Goal: Information Seeking & Learning: Understand process/instructions

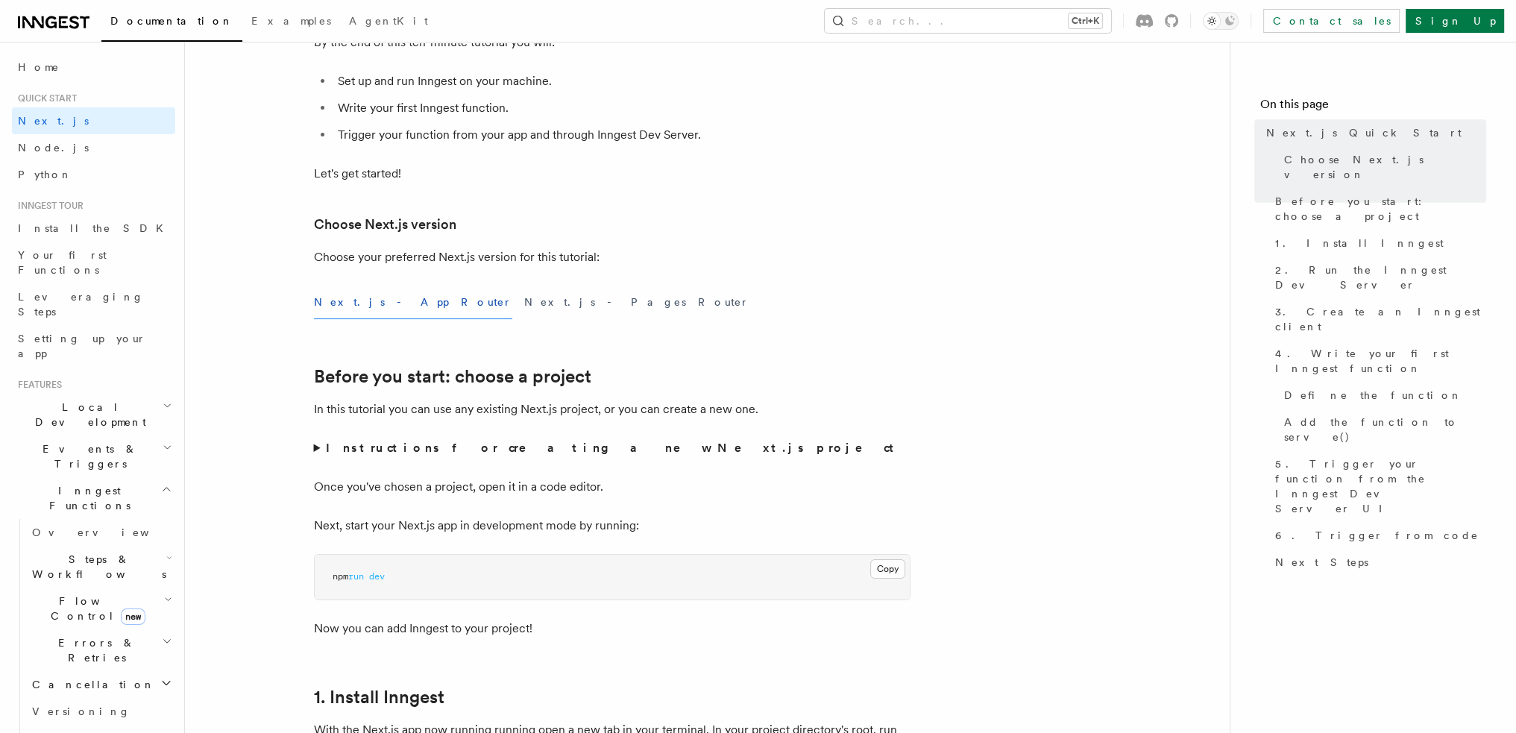
scroll to position [224, 0]
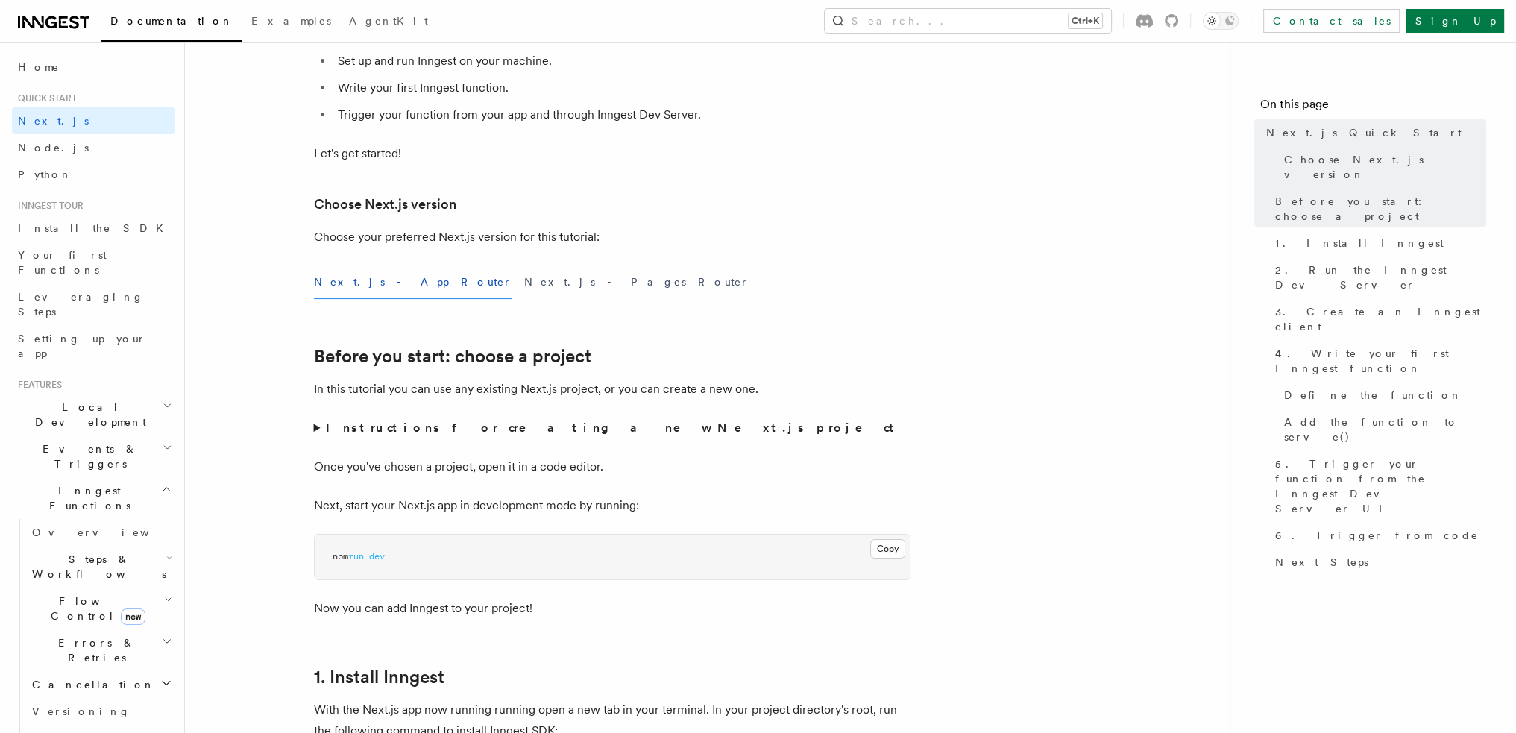
click at [415, 275] on div "Next.js - App Router Next.js - Pages Router" at bounding box center [612, 283] width 597 height 34
click at [524, 297] on button "Next.js - Pages Router" at bounding box center [636, 283] width 225 height 34
click at [362, 286] on button "Next.js - App Router" at bounding box center [413, 283] width 198 height 34
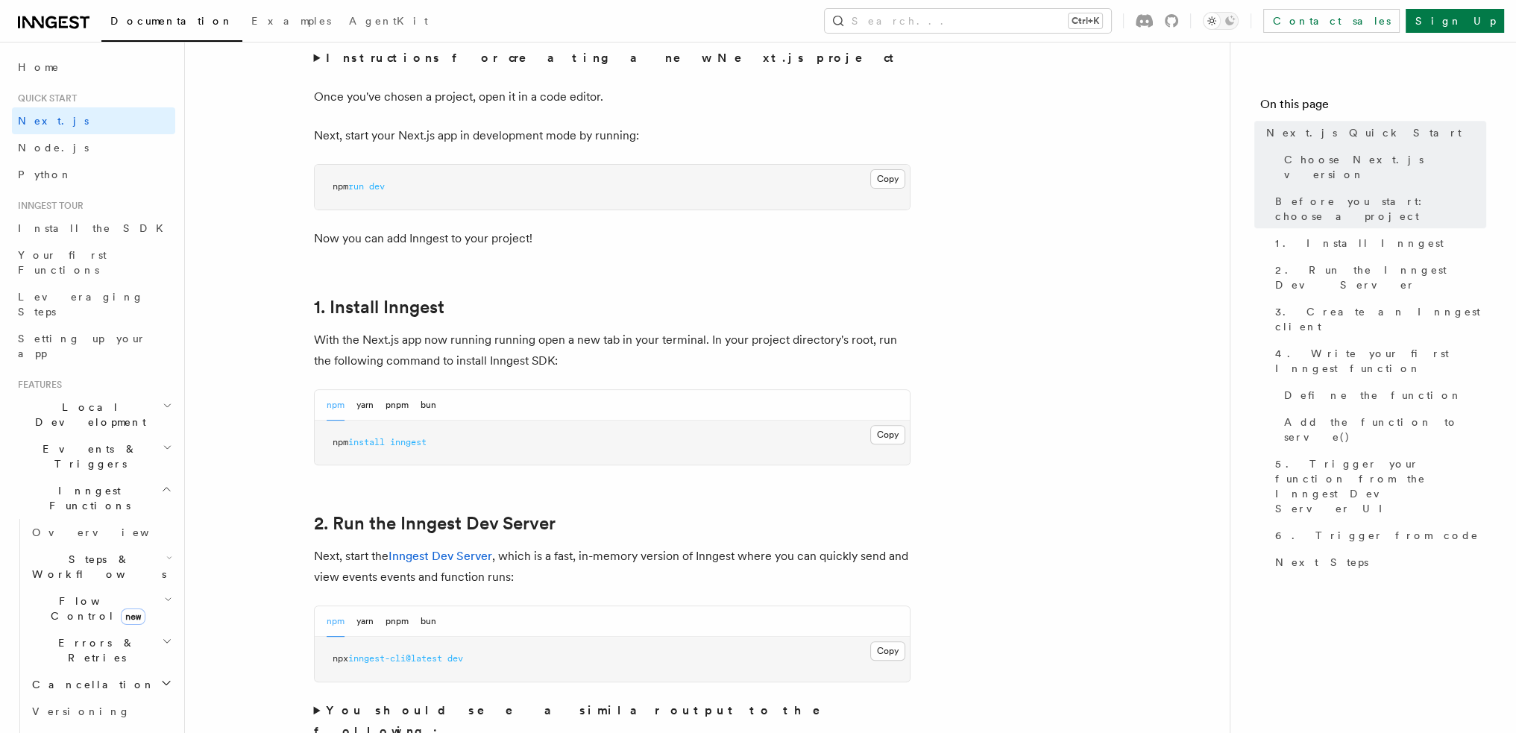
scroll to position [597, 0]
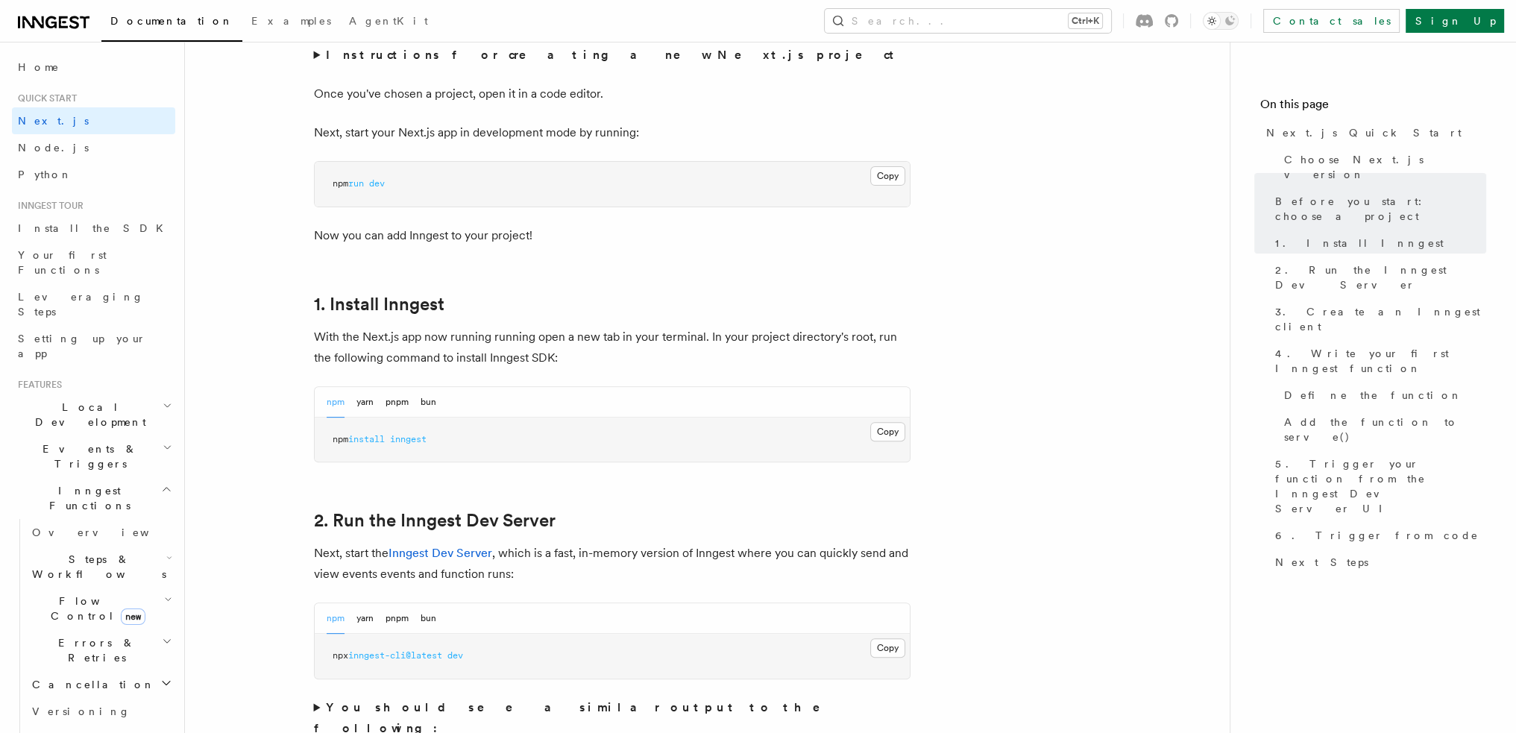
click at [388, 430] on pre "npm install inngest" at bounding box center [612, 440] width 595 height 45
click at [382, 436] on span "install" at bounding box center [366, 439] width 37 height 10
drag, startPoint x: 382, startPoint y: 436, endPoint x: 391, endPoint y: 436, distance: 8.9
click at [381, 436] on span "install" at bounding box center [366, 439] width 37 height 10
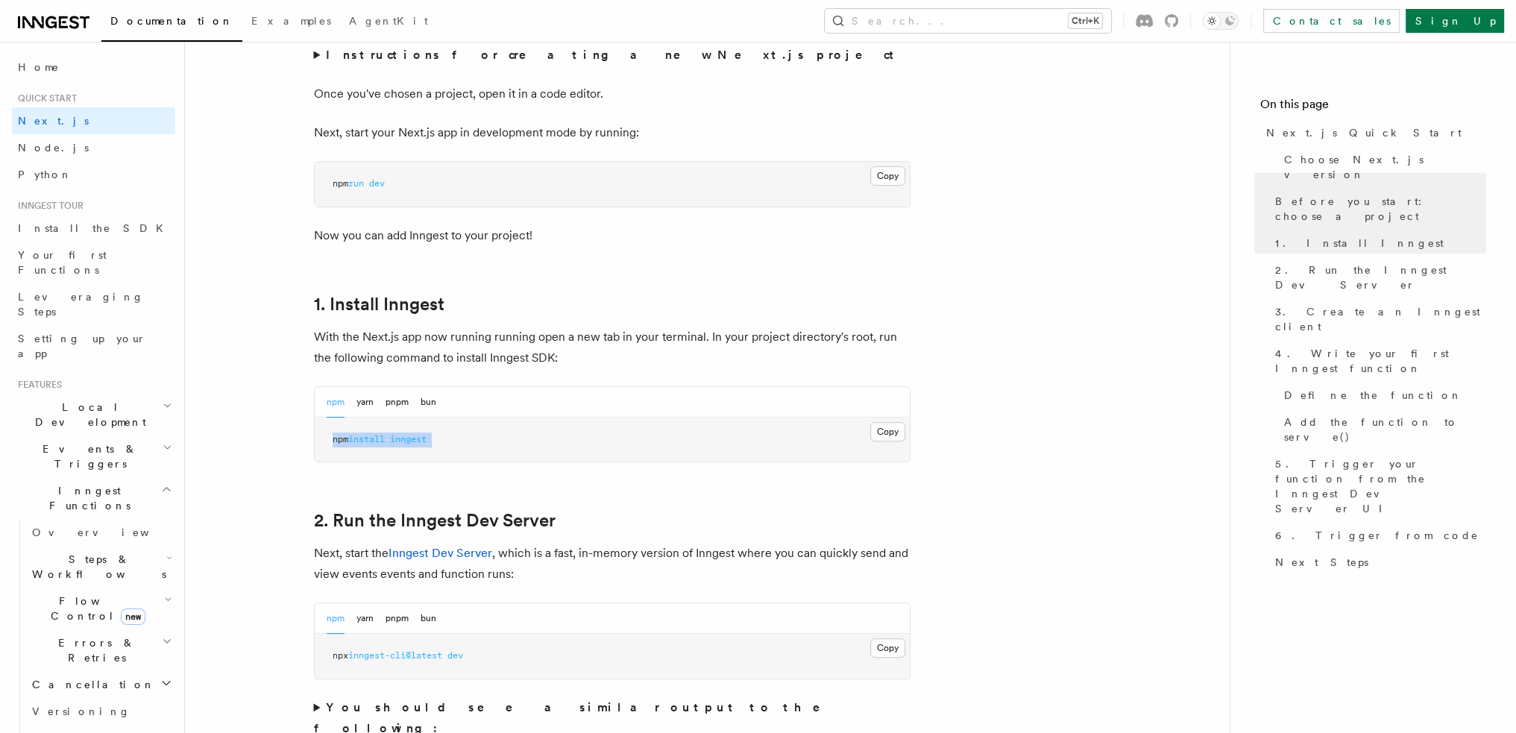
copy article "npm install inngest"
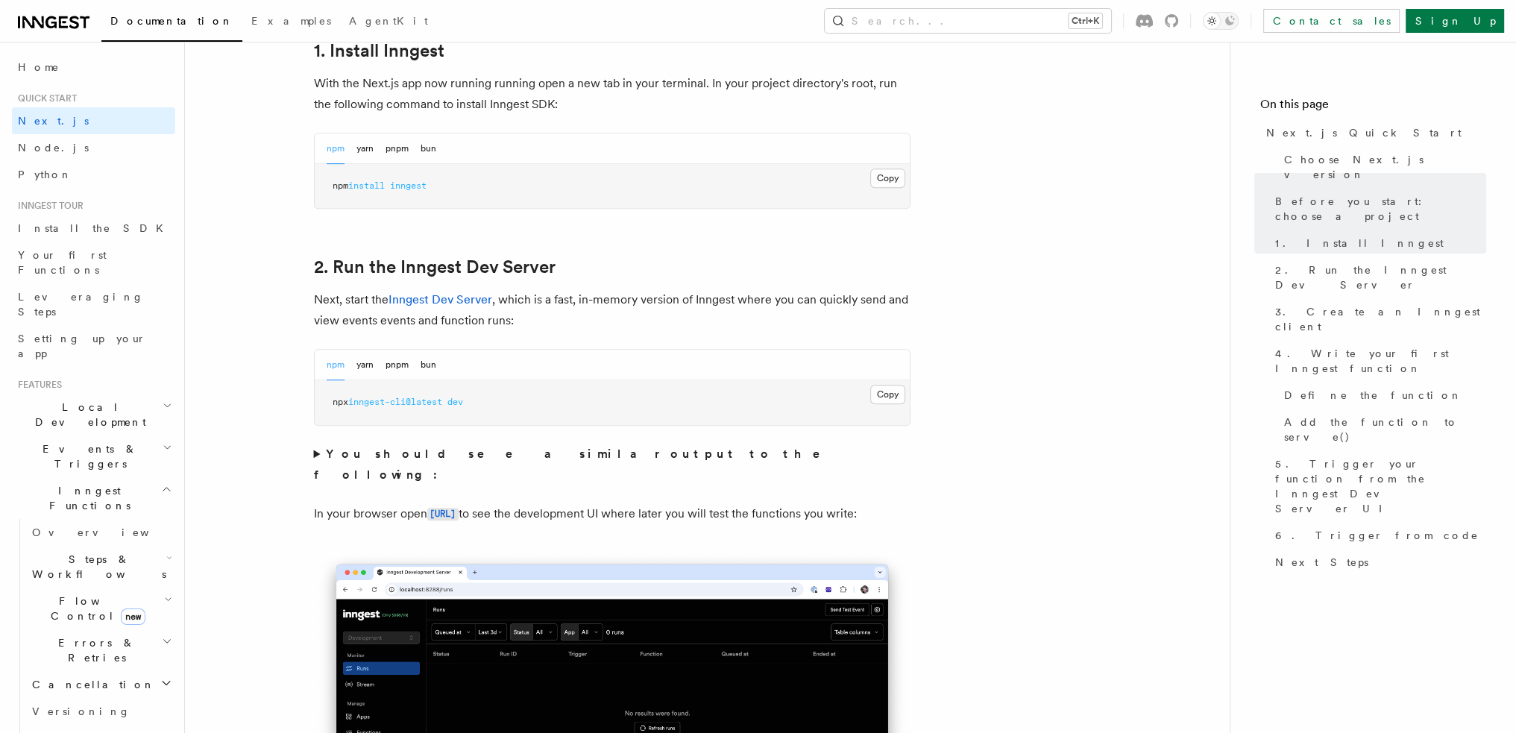
scroll to position [970, 0]
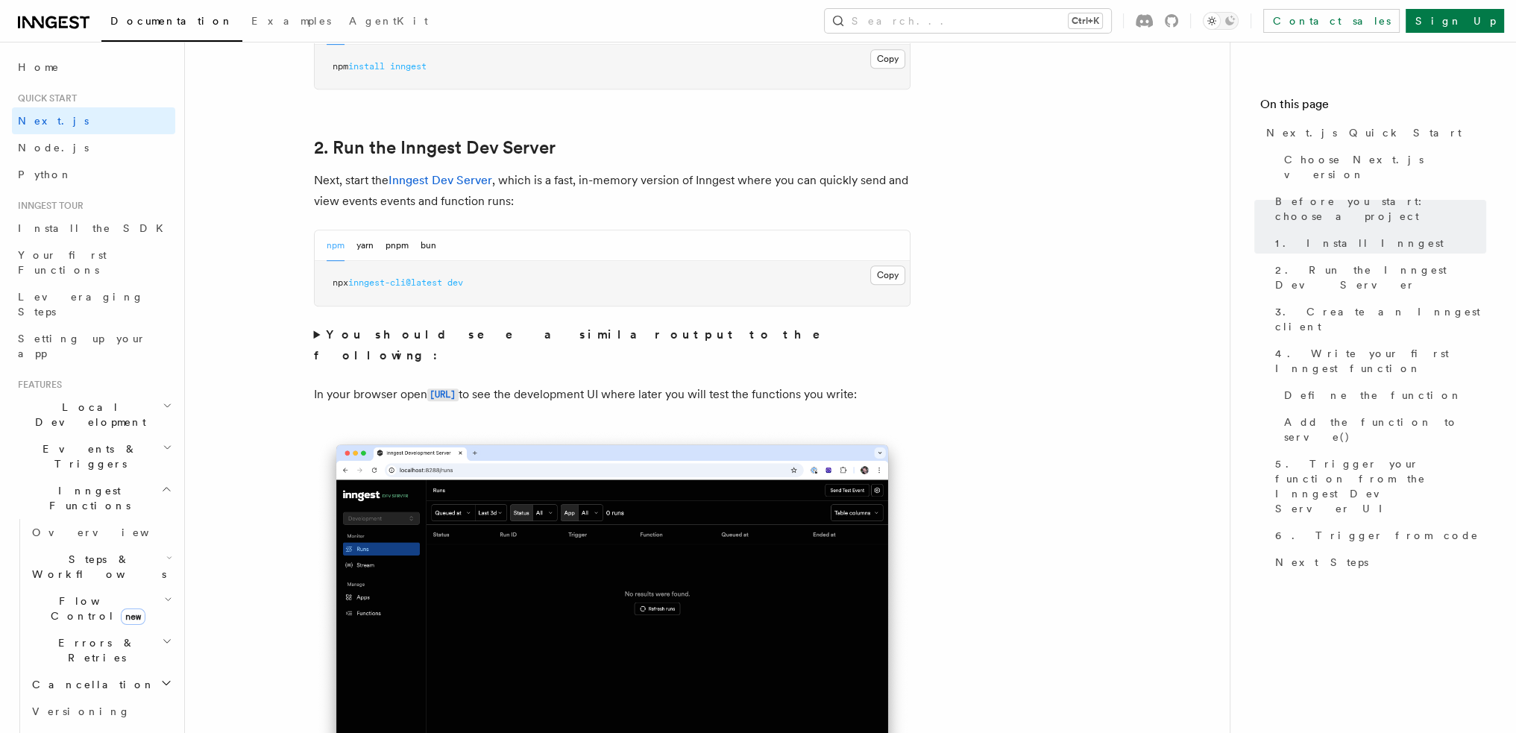
click at [322, 328] on summary "You should see a similar output to the following:" at bounding box center [612, 345] width 597 height 42
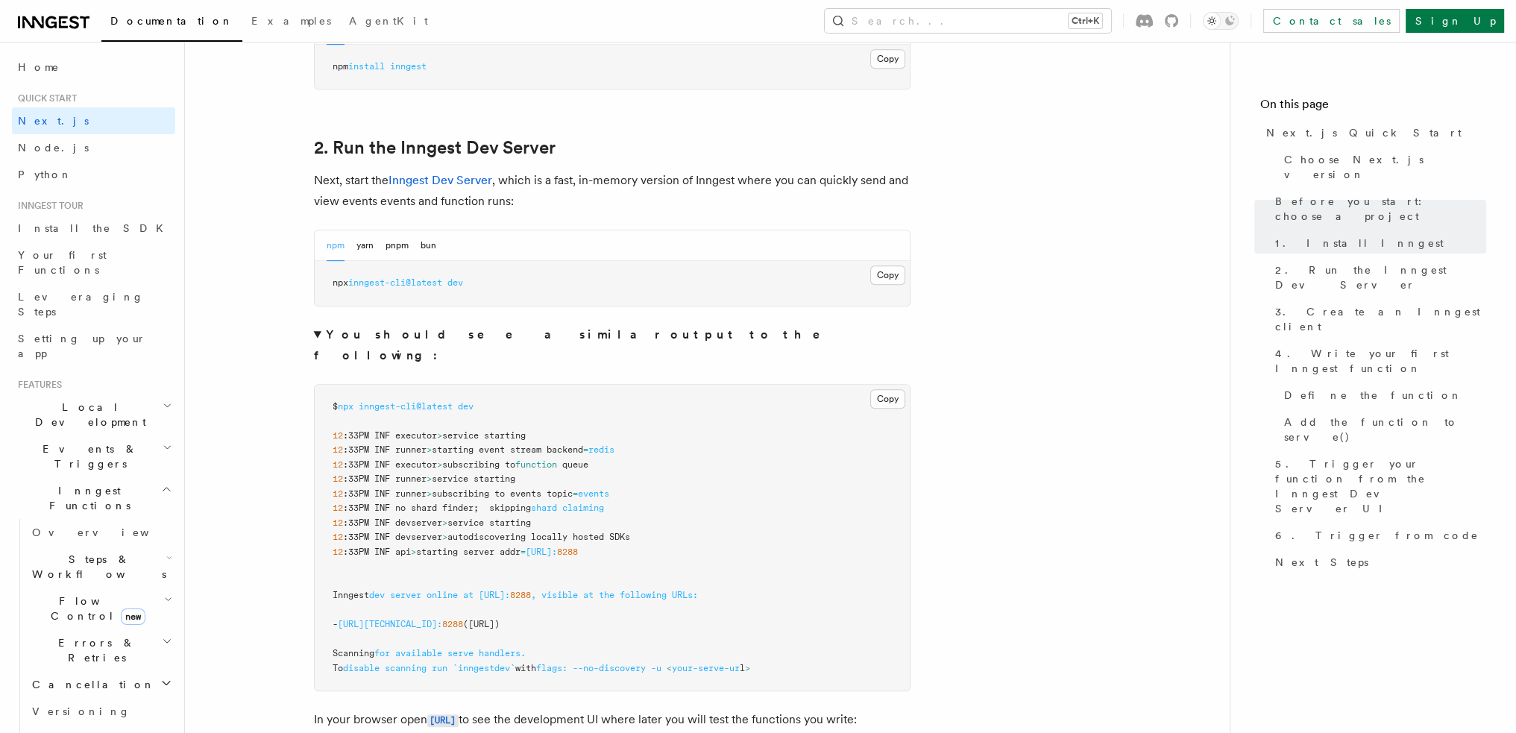
click at [314, 333] on summary "You should see a similar output to the following:" at bounding box center [612, 345] width 597 height 42
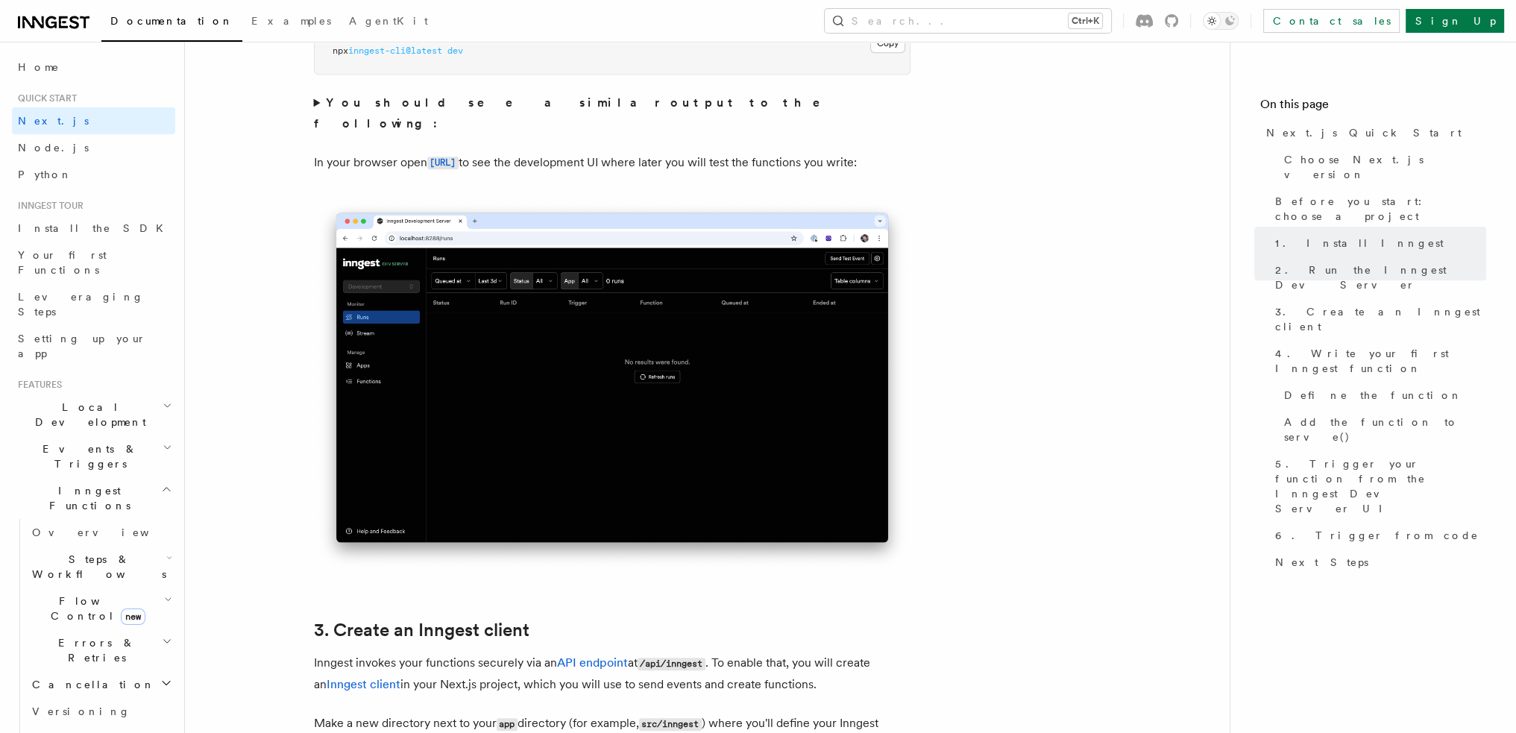
scroll to position [1193, 0]
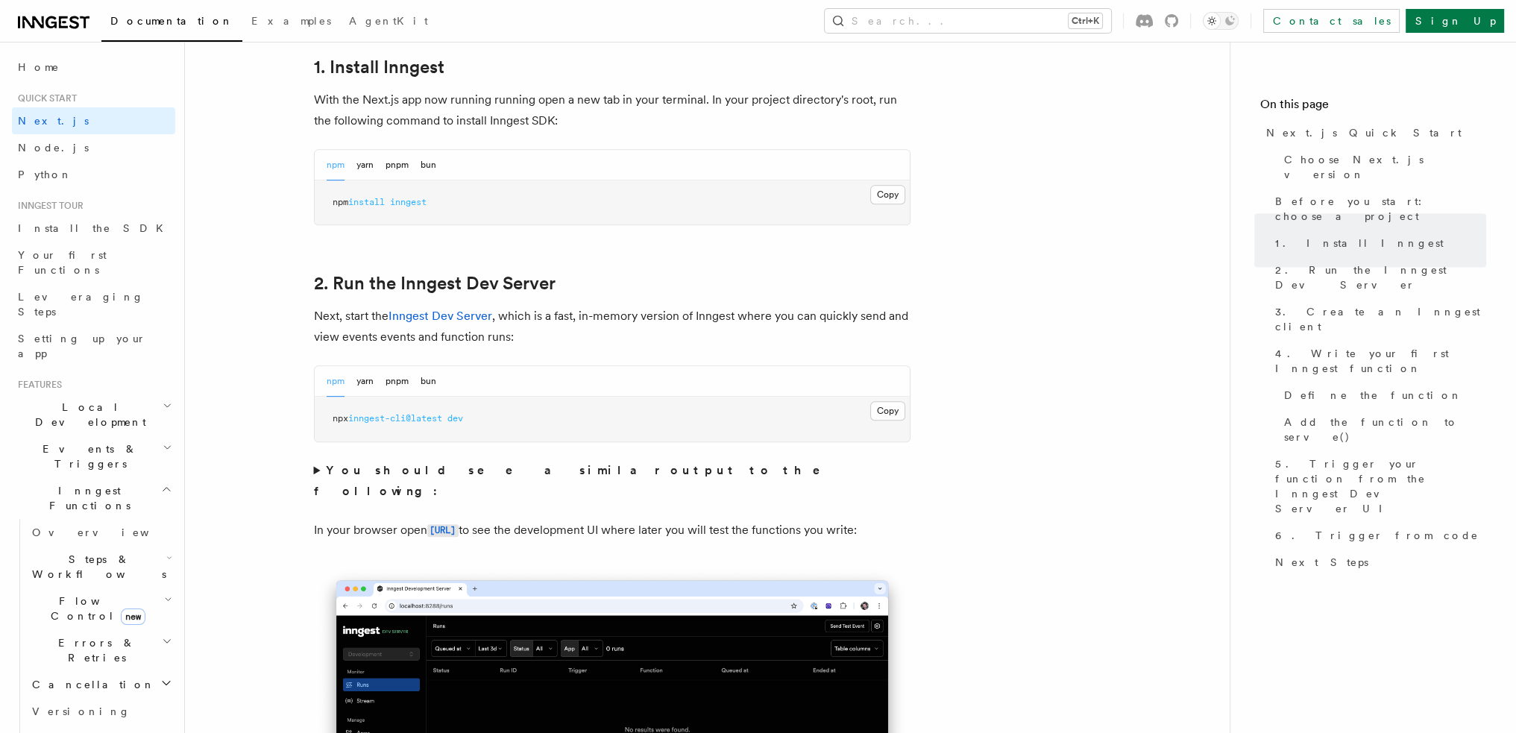
scroll to position [820, 0]
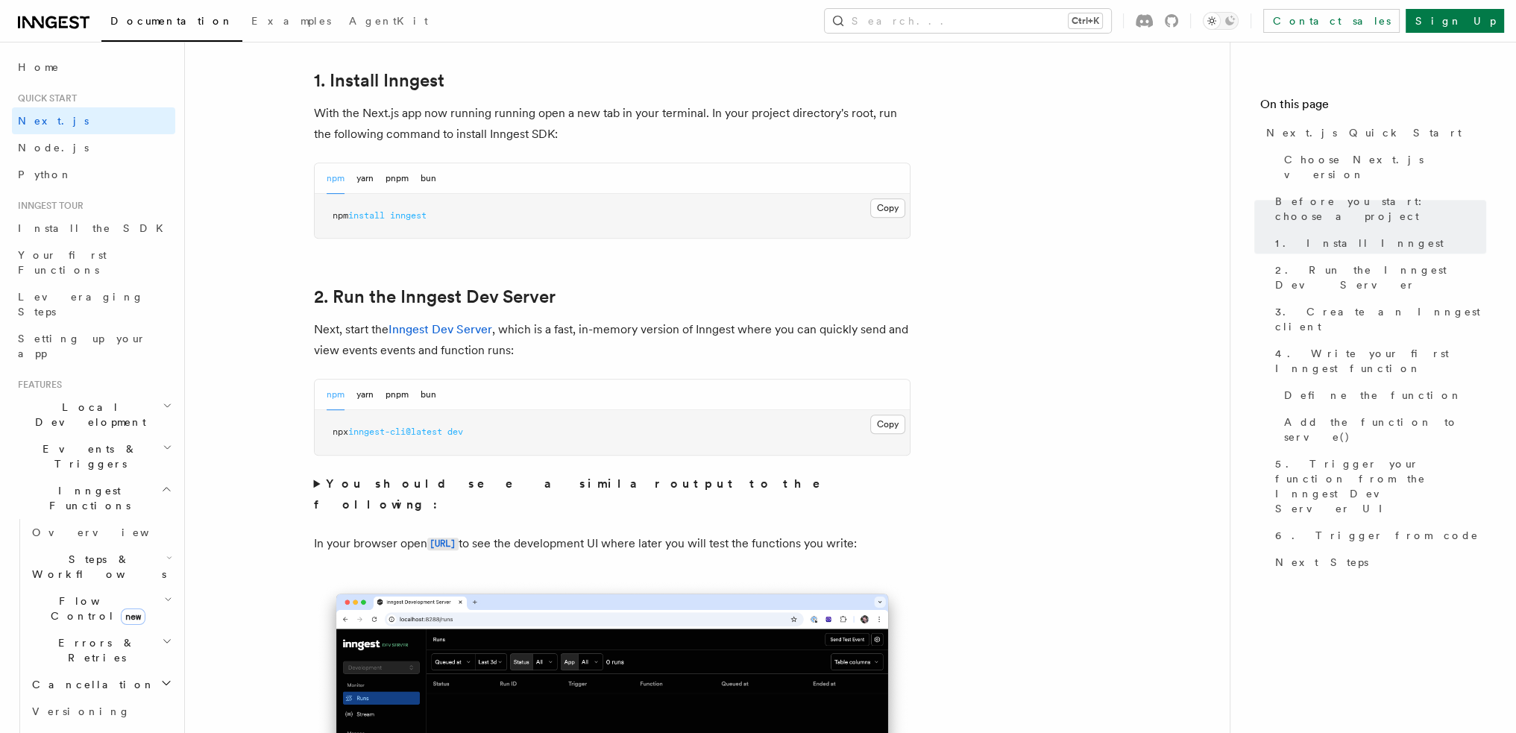
click at [347, 432] on span "npx" at bounding box center [341, 432] width 16 height 10
copy div "npx inngest-cli@latest dev"
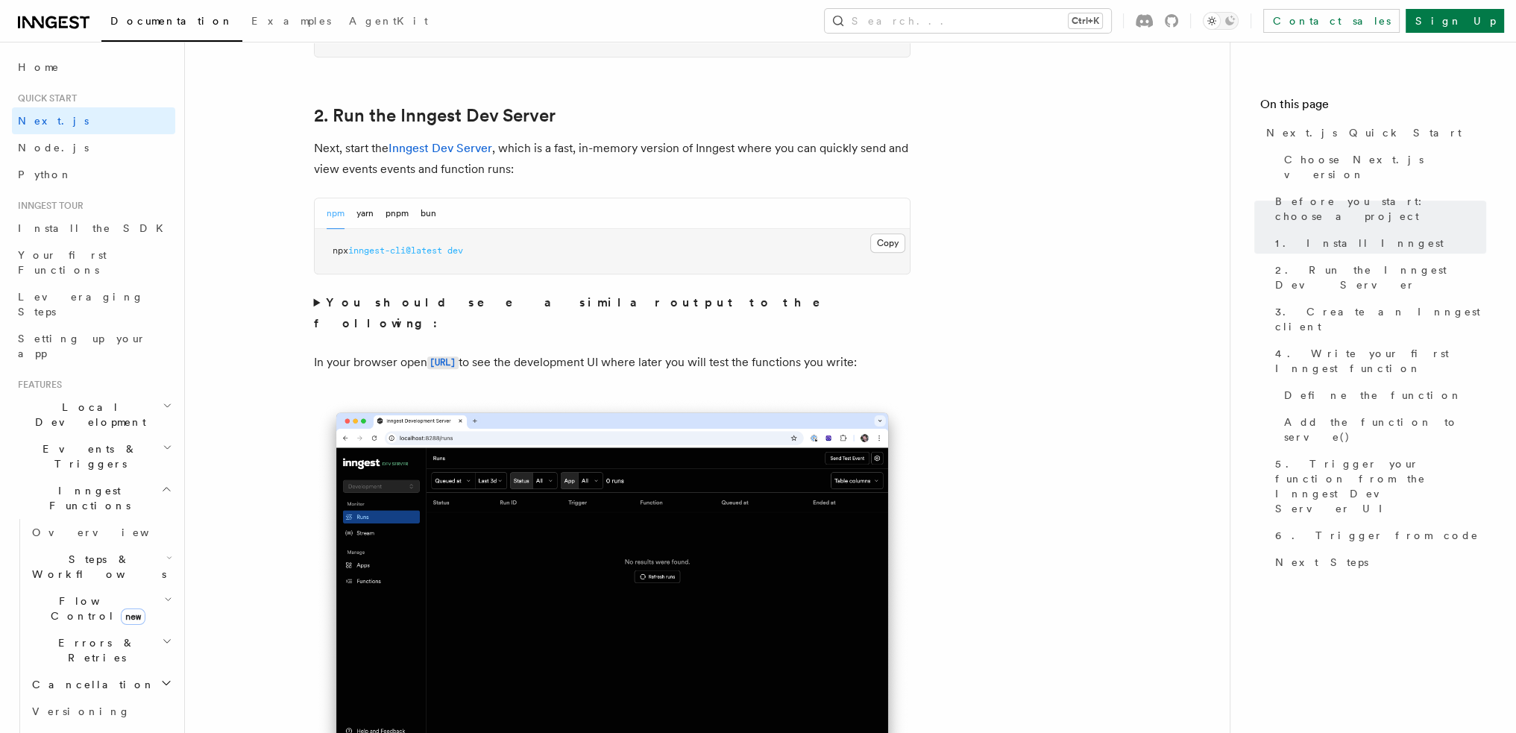
scroll to position [1119, 0]
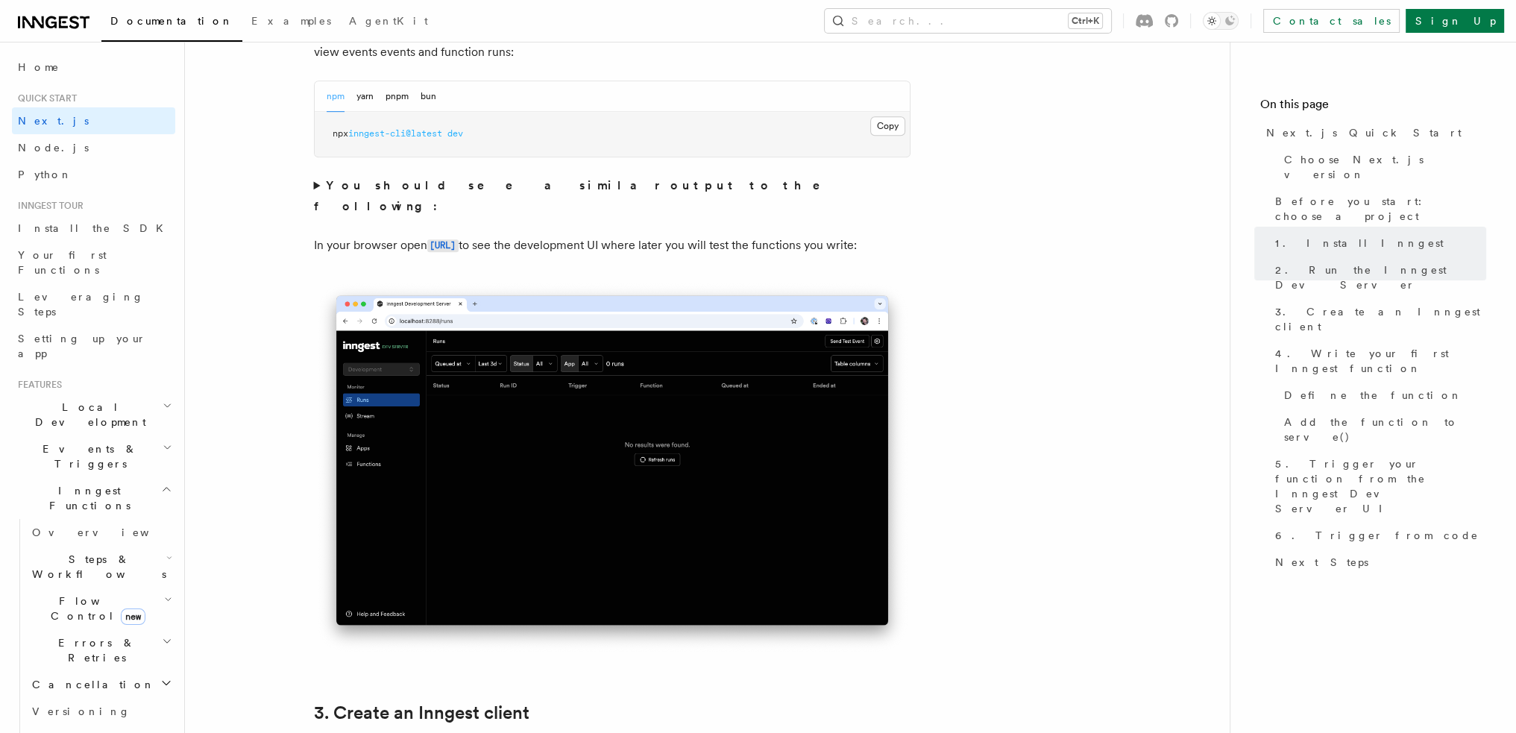
click at [315, 183] on summary "You should see a similar output to the following:" at bounding box center [612, 196] width 597 height 42
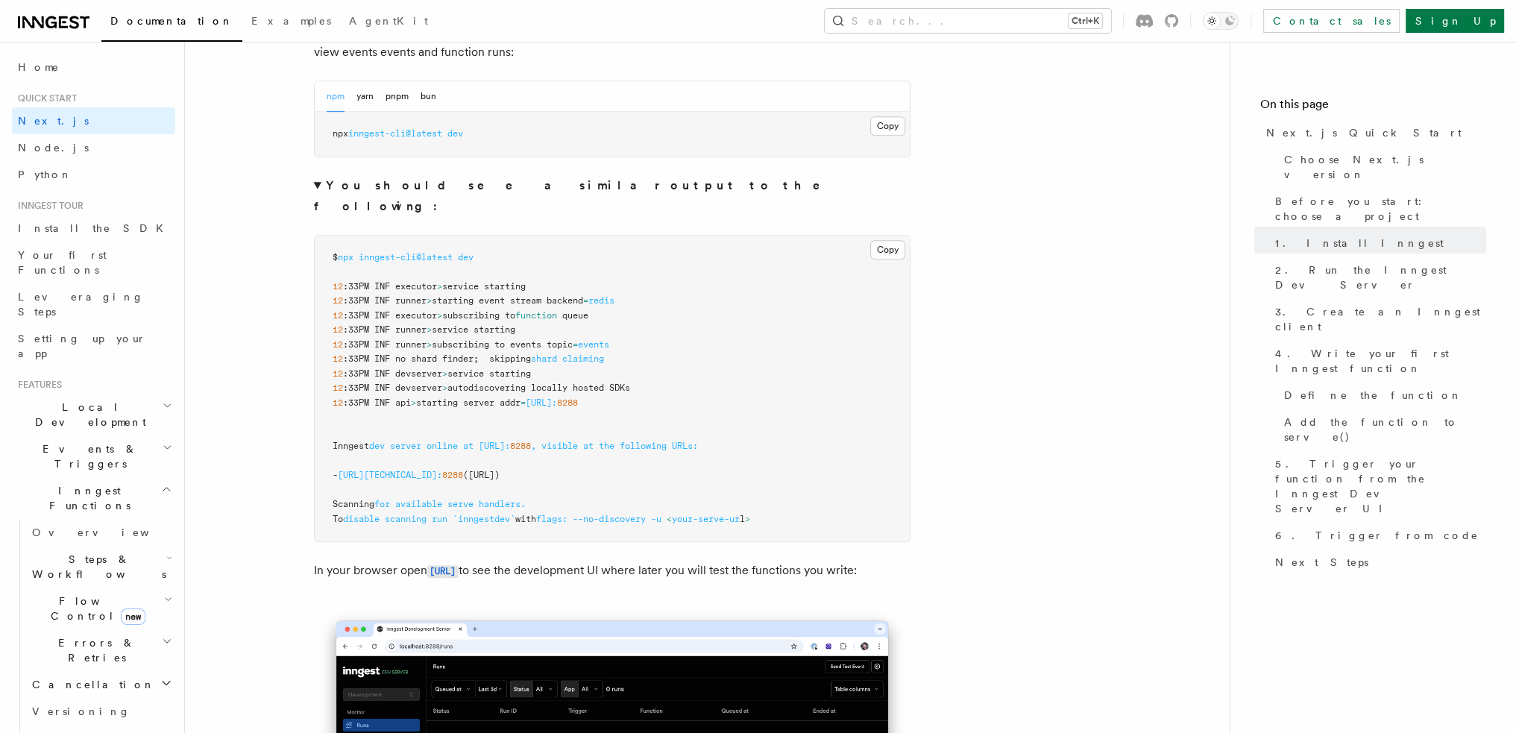
click at [315, 183] on summary "You should see a similar output to the following:" at bounding box center [612, 196] width 597 height 42
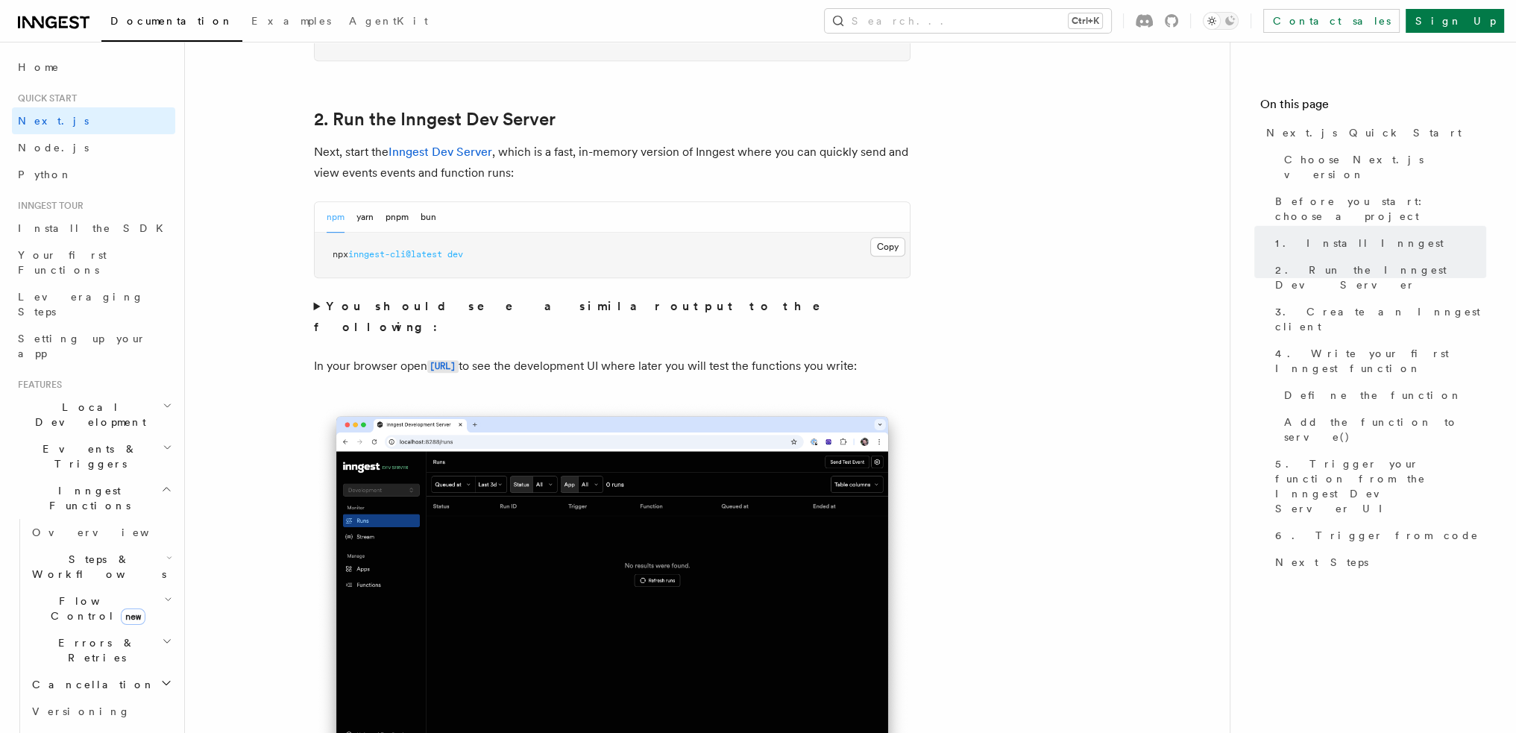
scroll to position [975, 0]
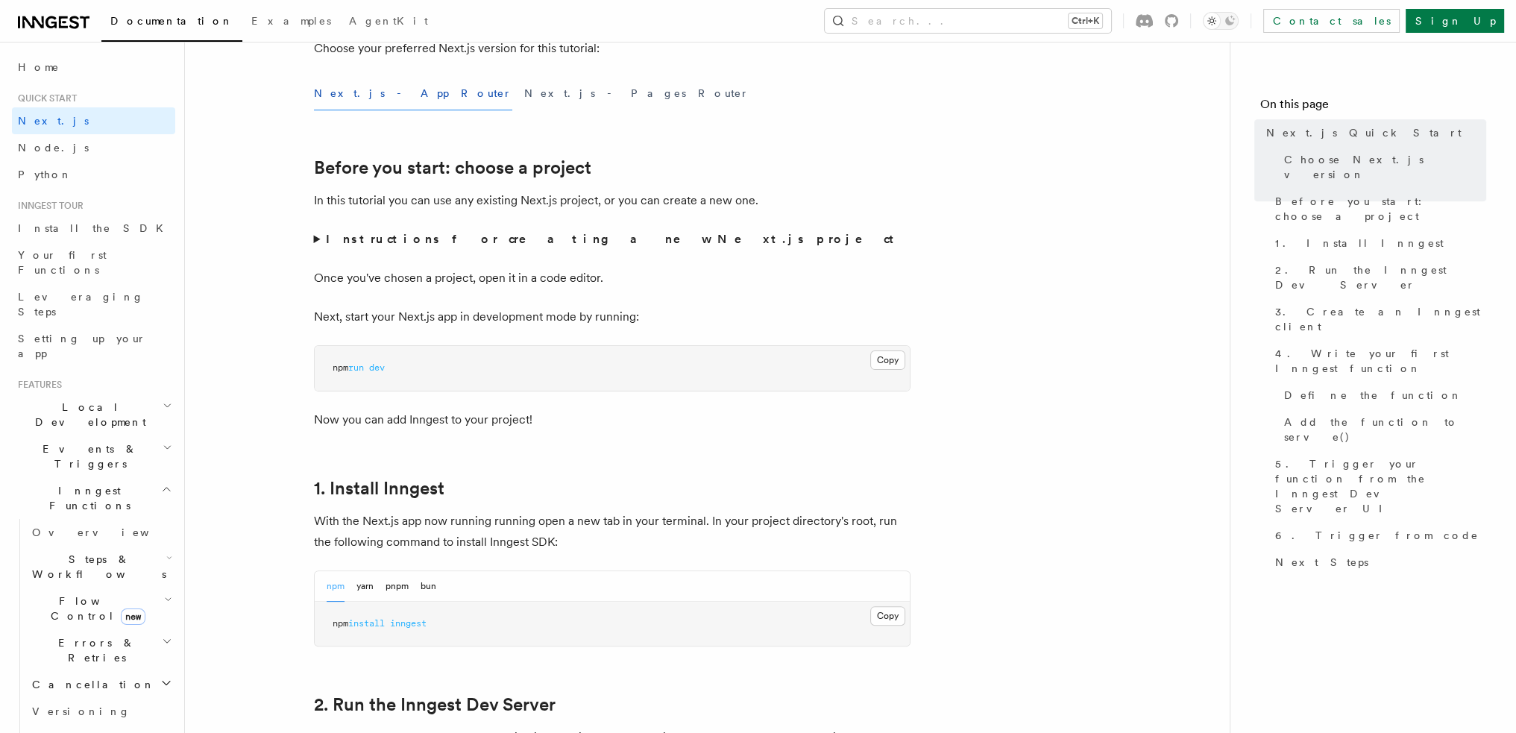
scroll to position [447, 0]
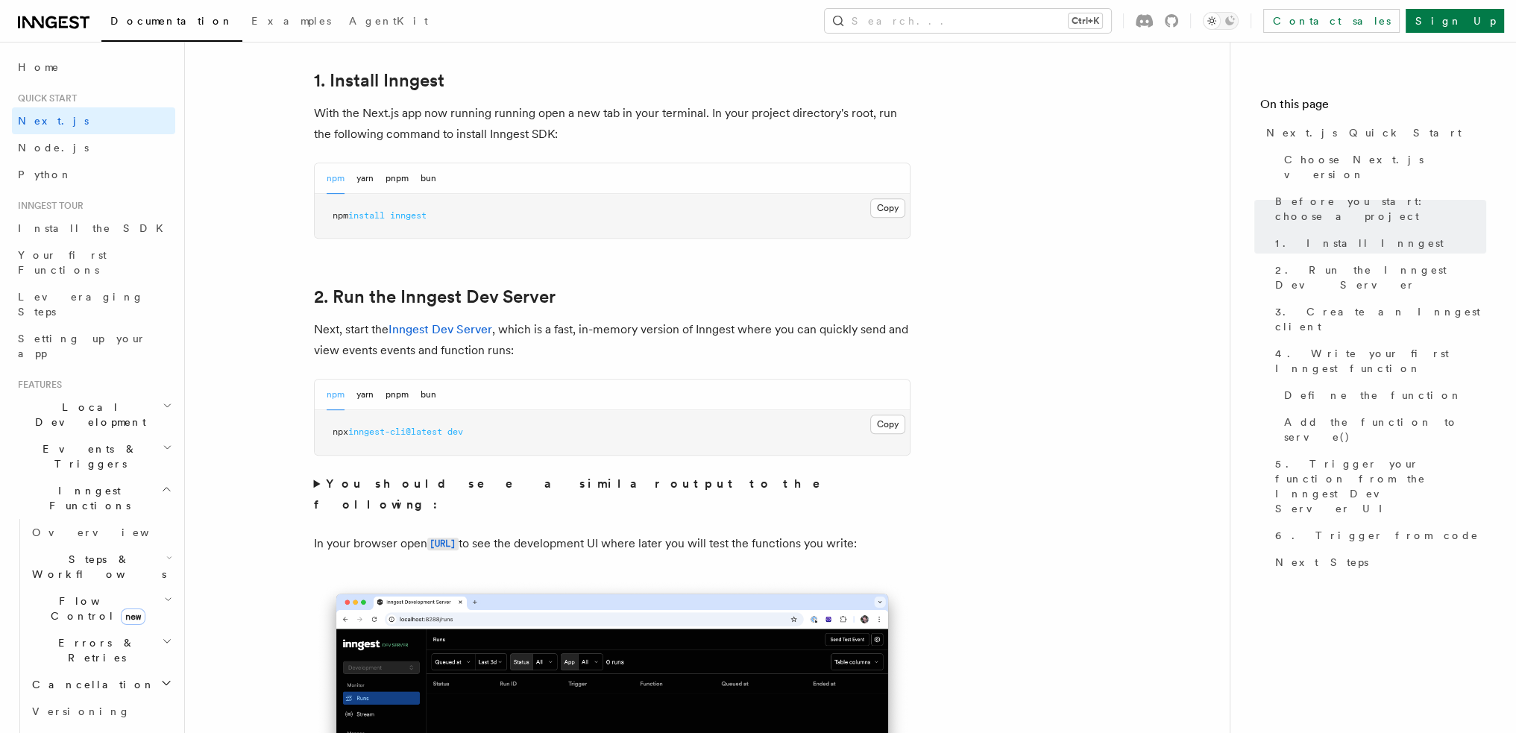
scroll to position [522, 0]
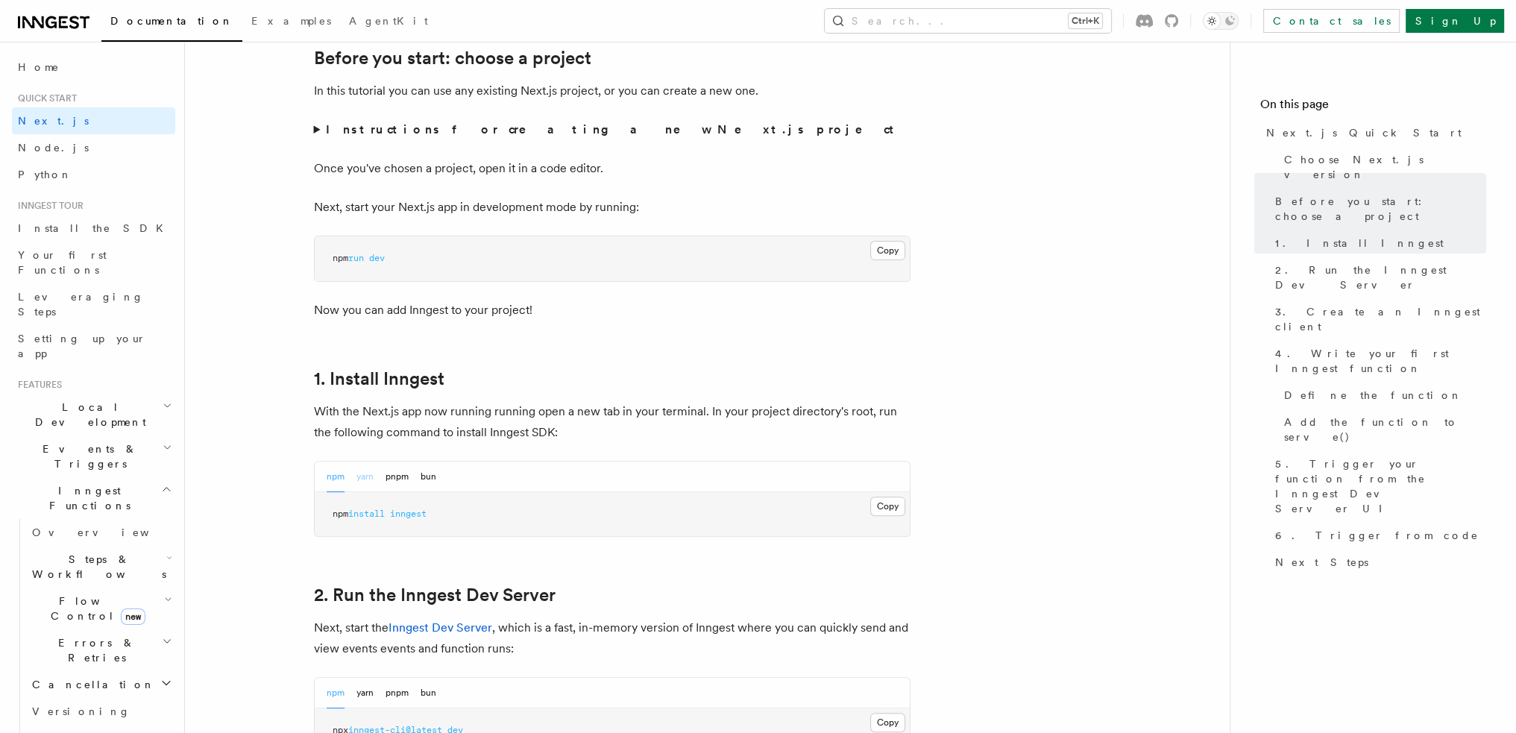
click at [368, 483] on button "yarn" at bounding box center [364, 477] width 17 height 31
click at [327, 478] on button "npm" at bounding box center [336, 477] width 18 height 31
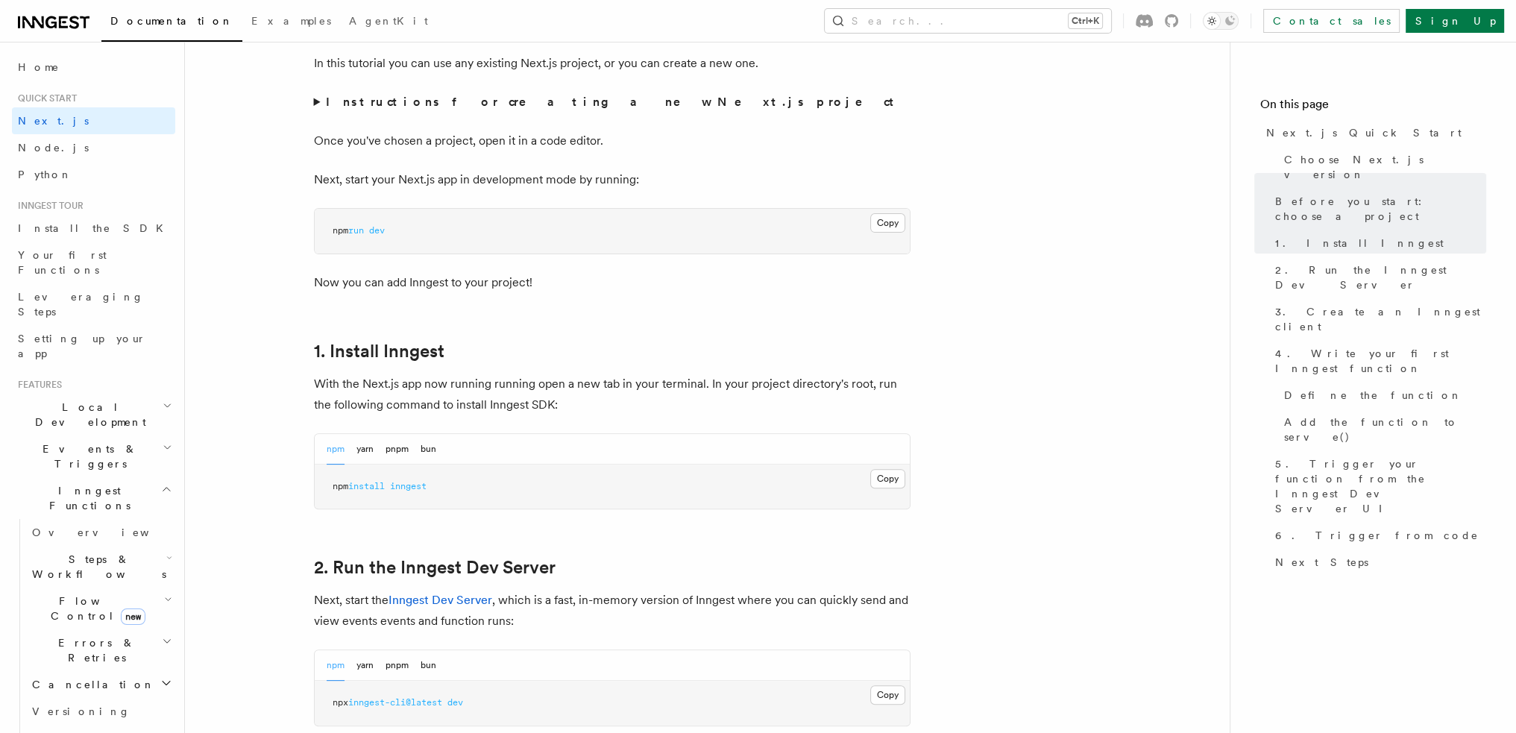
scroll to position [671, 0]
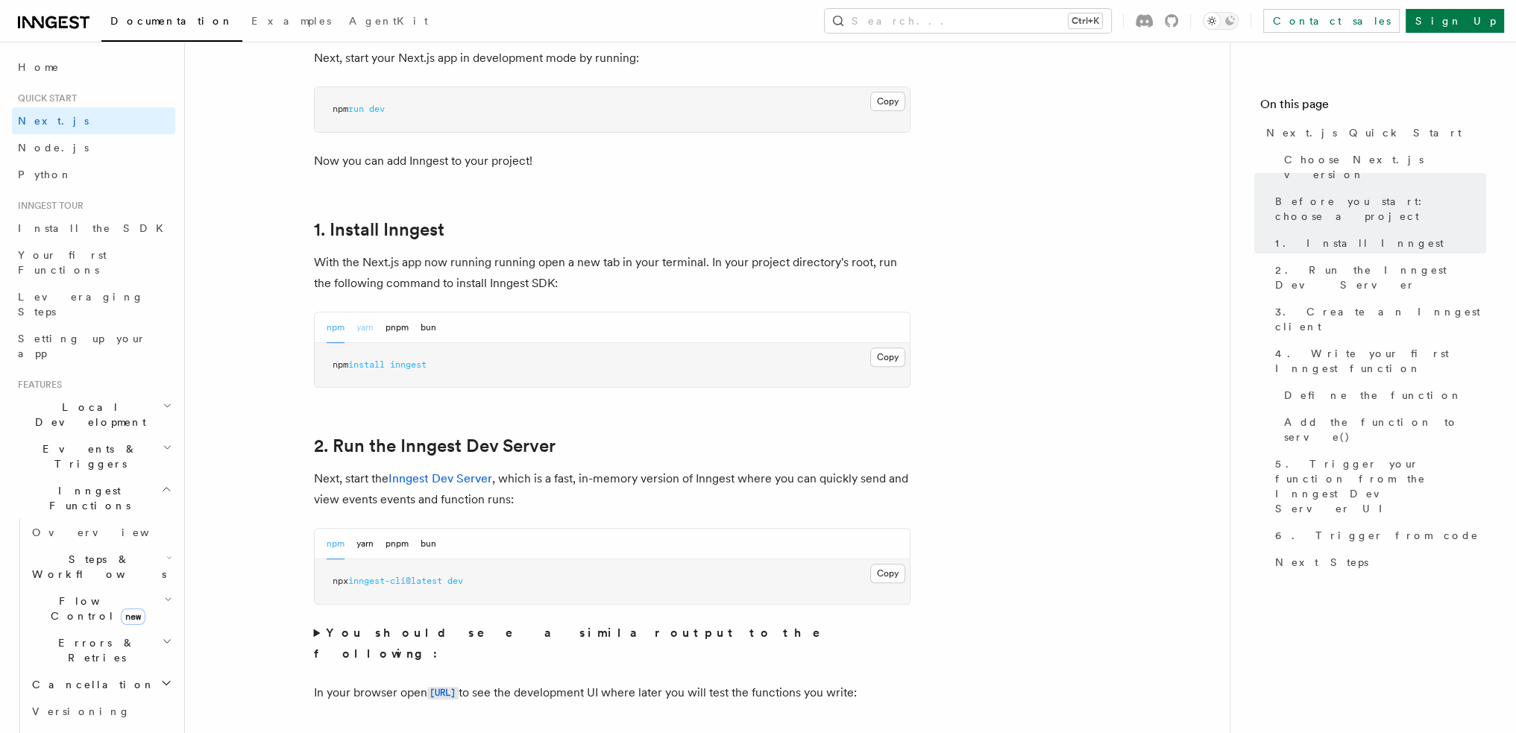
click at [365, 329] on button "yarn" at bounding box center [364, 327] width 17 height 31
click at [343, 327] on button "npm" at bounding box center [336, 327] width 18 height 31
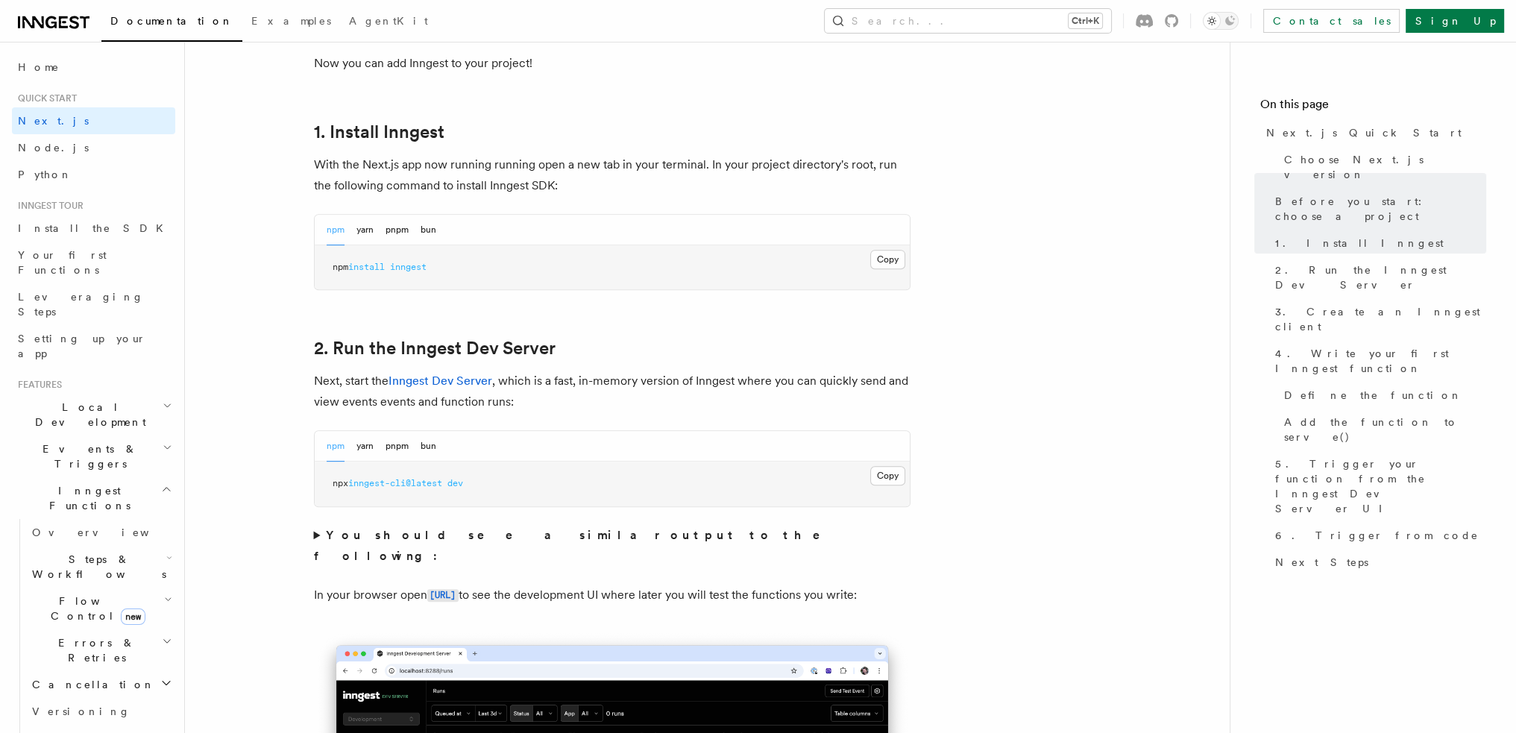
scroll to position [895, 0]
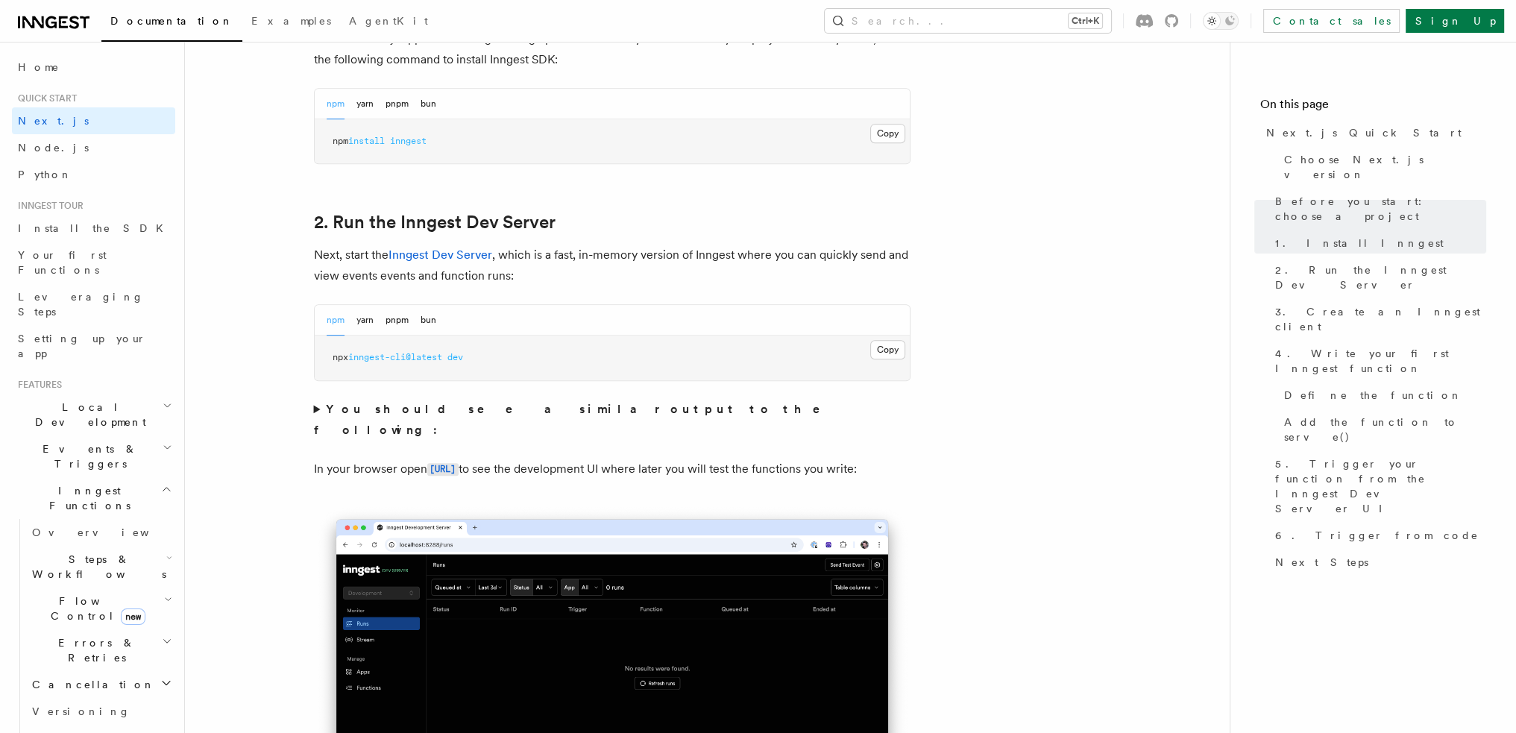
click at [340, 412] on strong "You should see a similar output to the following:" at bounding box center [577, 419] width 527 height 35
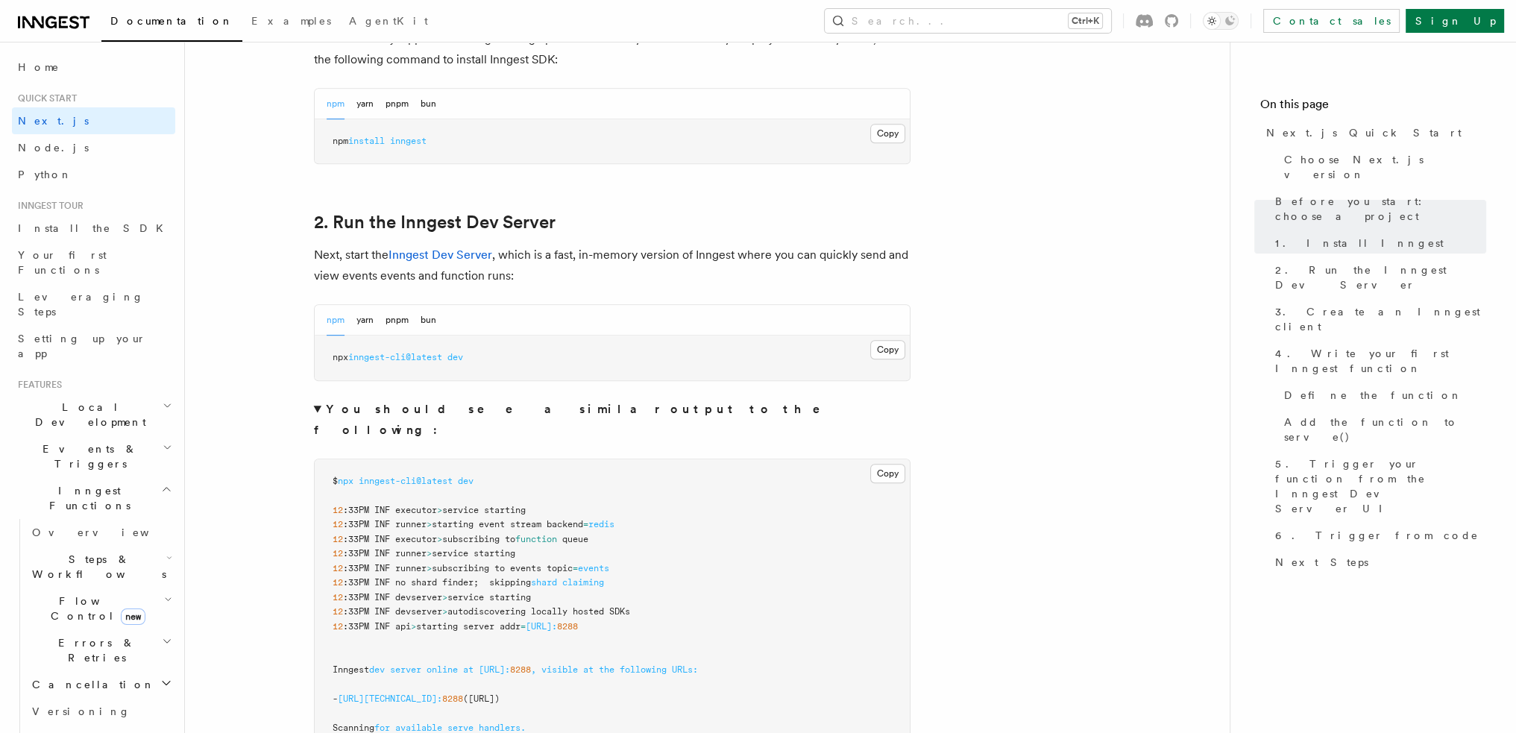
click at [321, 411] on summary "You should see a similar output to the following:" at bounding box center [612, 420] width 597 height 42
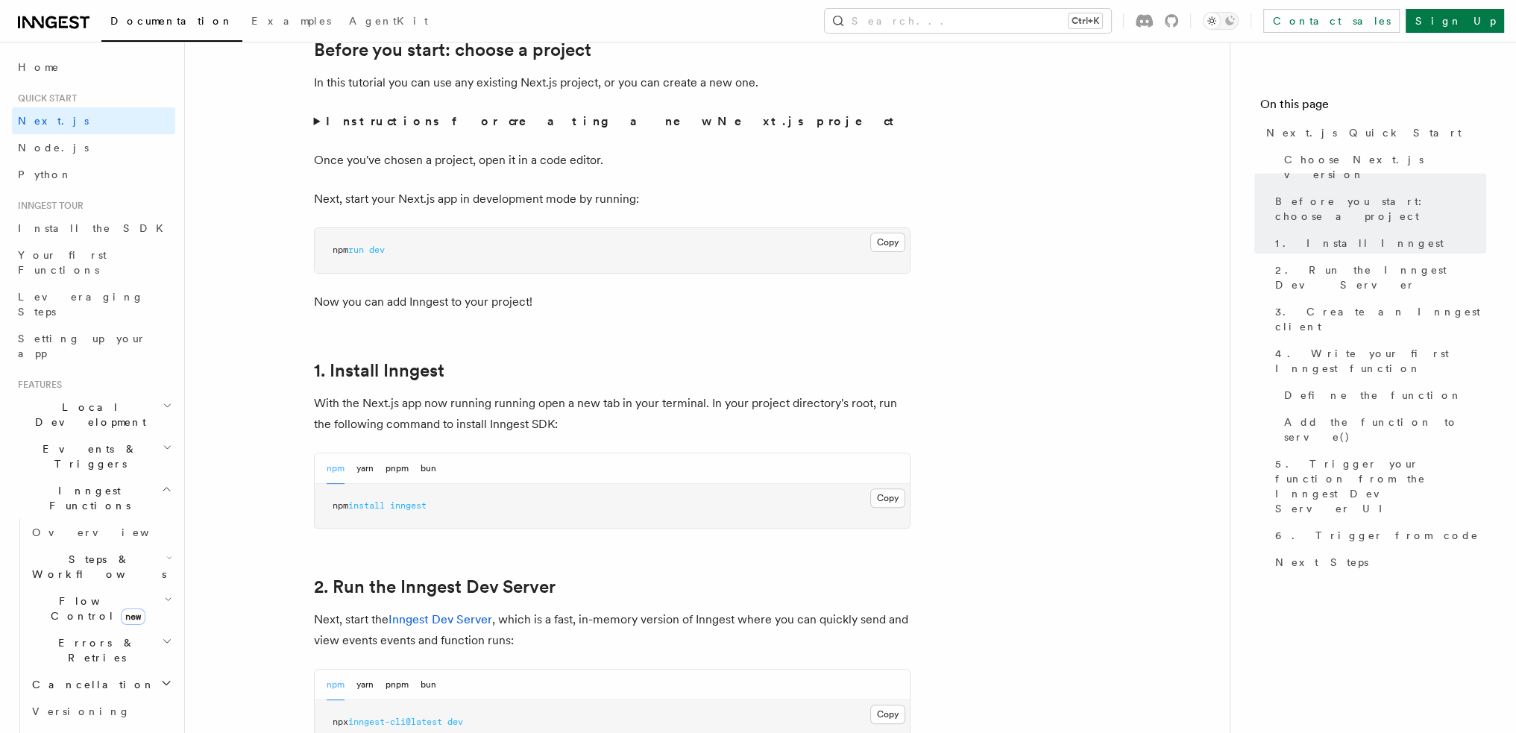
scroll to position [522, 0]
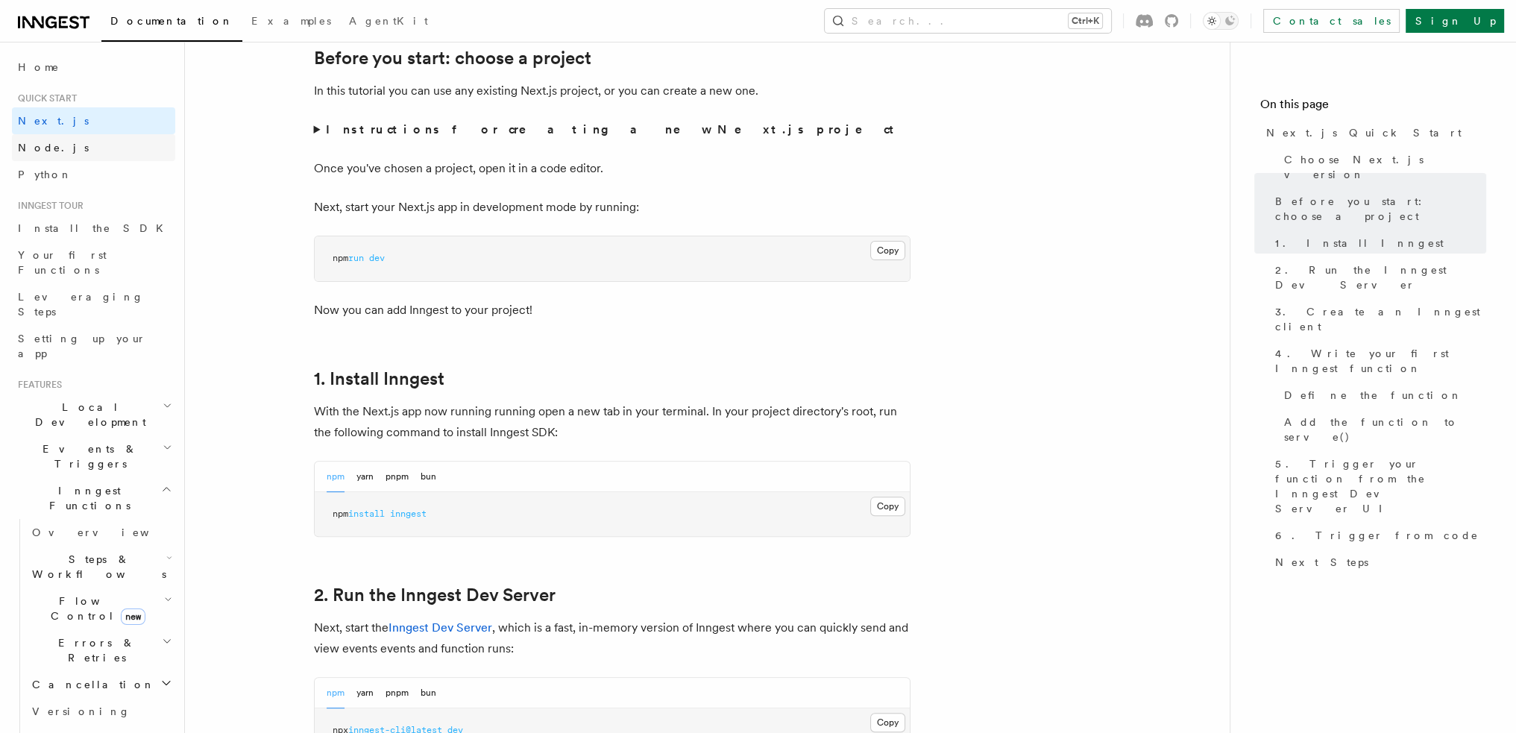
click at [113, 151] on link "Node.js" at bounding box center [93, 147] width 163 height 27
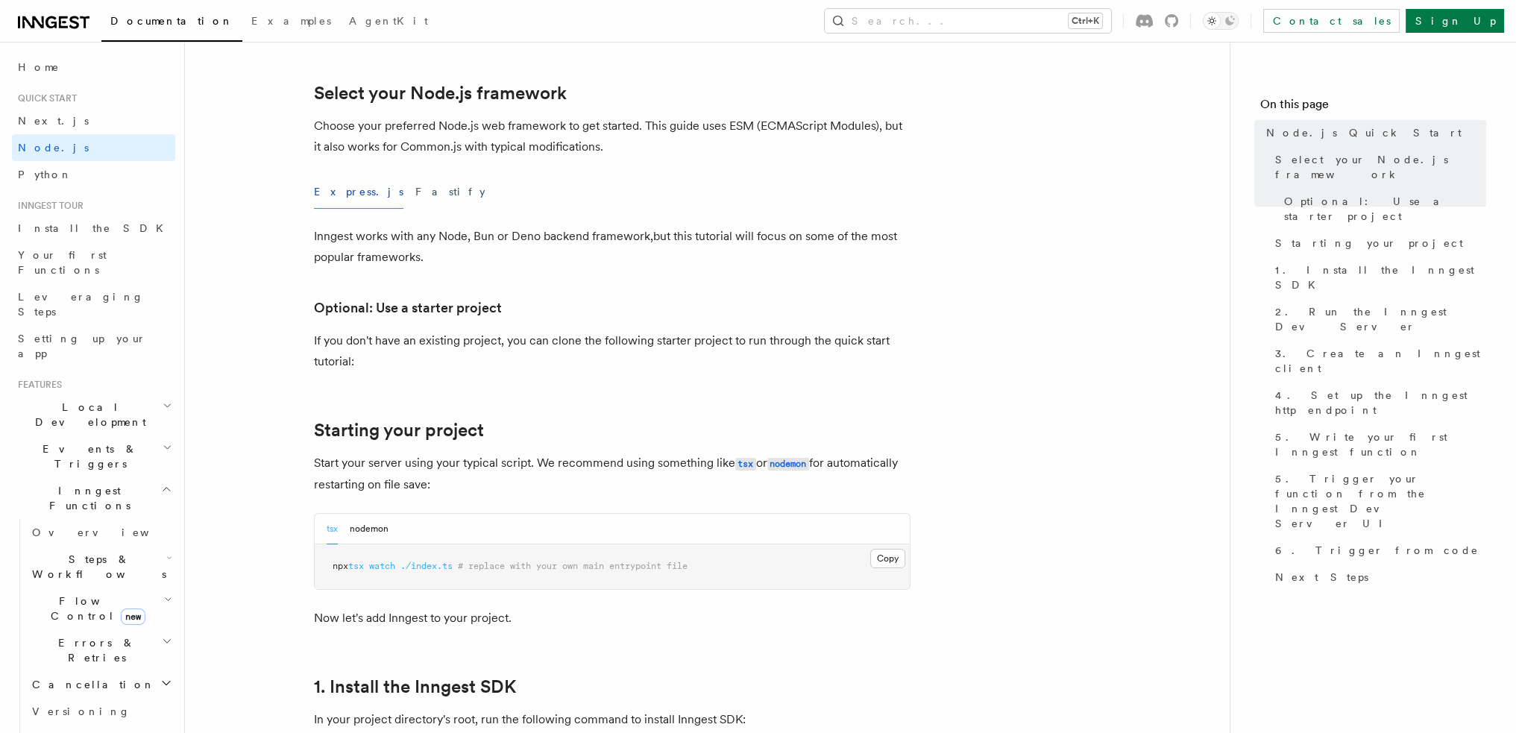
scroll to position [373, 0]
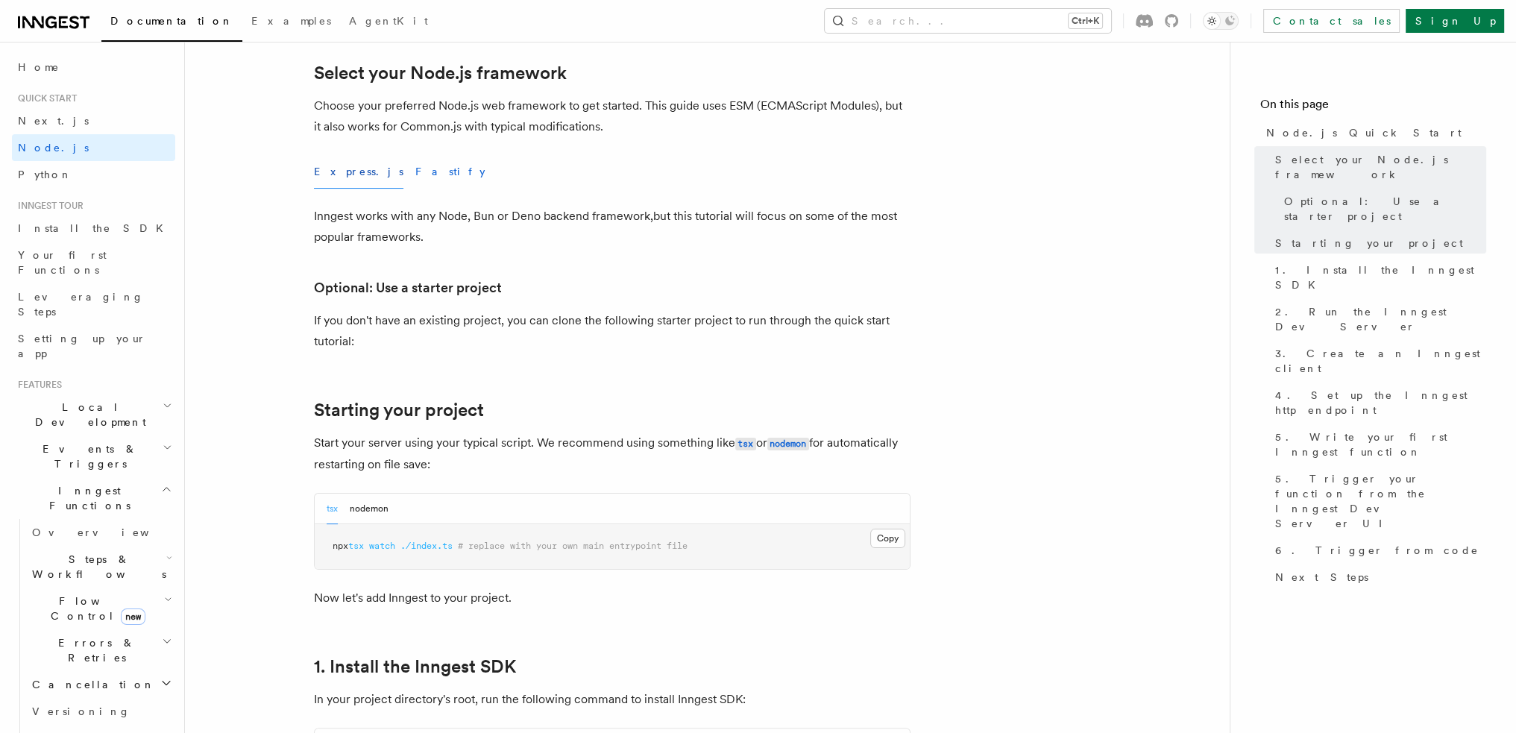
click at [415, 181] on button "Fastify" at bounding box center [450, 172] width 70 height 34
click at [335, 175] on button "Express.js" at bounding box center [358, 172] width 89 height 34
click at [415, 177] on button "Fastify" at bounding box center [450, 172] width 70 height 34
click at [330, 170] on button "Express.js" at bounding box center [358, 172] width 89 height 34
click at [415, 171] on button "Fastify" at bounding box center [450, 172] width 70 height 34
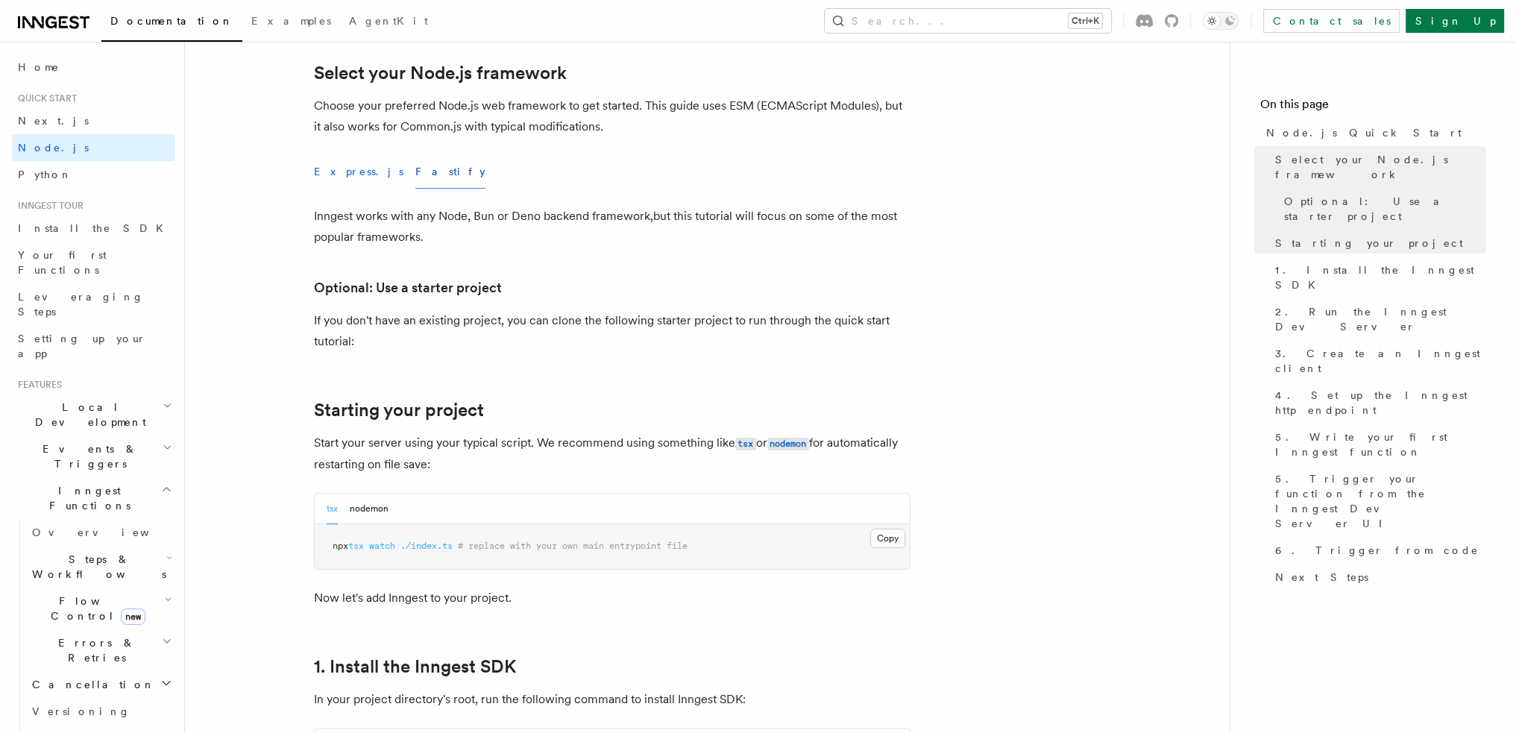
click at [329, 169] on button "Express.js" at bounding box center [358, 172] width 89 height 34
click at [415, 170] on button "Fastify" at bounding box center [450, 172] width 70 height 34
click at [324, 169] on button "Express.js" at bounding box center [358, 172] width 89 height 34
click at [415, 171] on button "Fastify" at bounding box center [450, 172] width 70 height 34
click at [335, 171] on button "Express.js" at bounding box center [358, 172] width 89 height 34
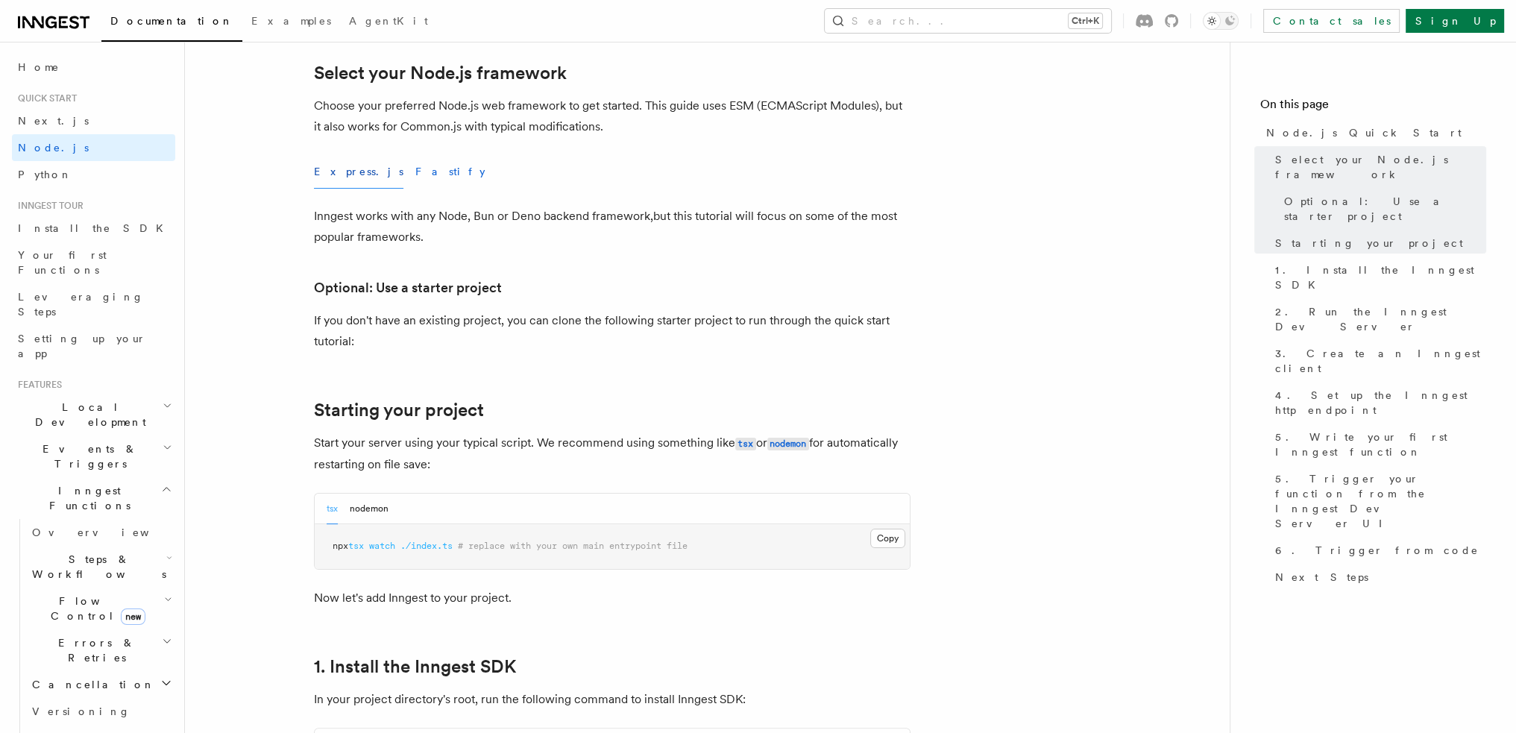
click at [415, 171] on button "Fastify" at bounding box center [450, 172] width 70 height 34
click at [342, 171] on button "Express.js" at bounding box center [358, 172] width 89 height 34
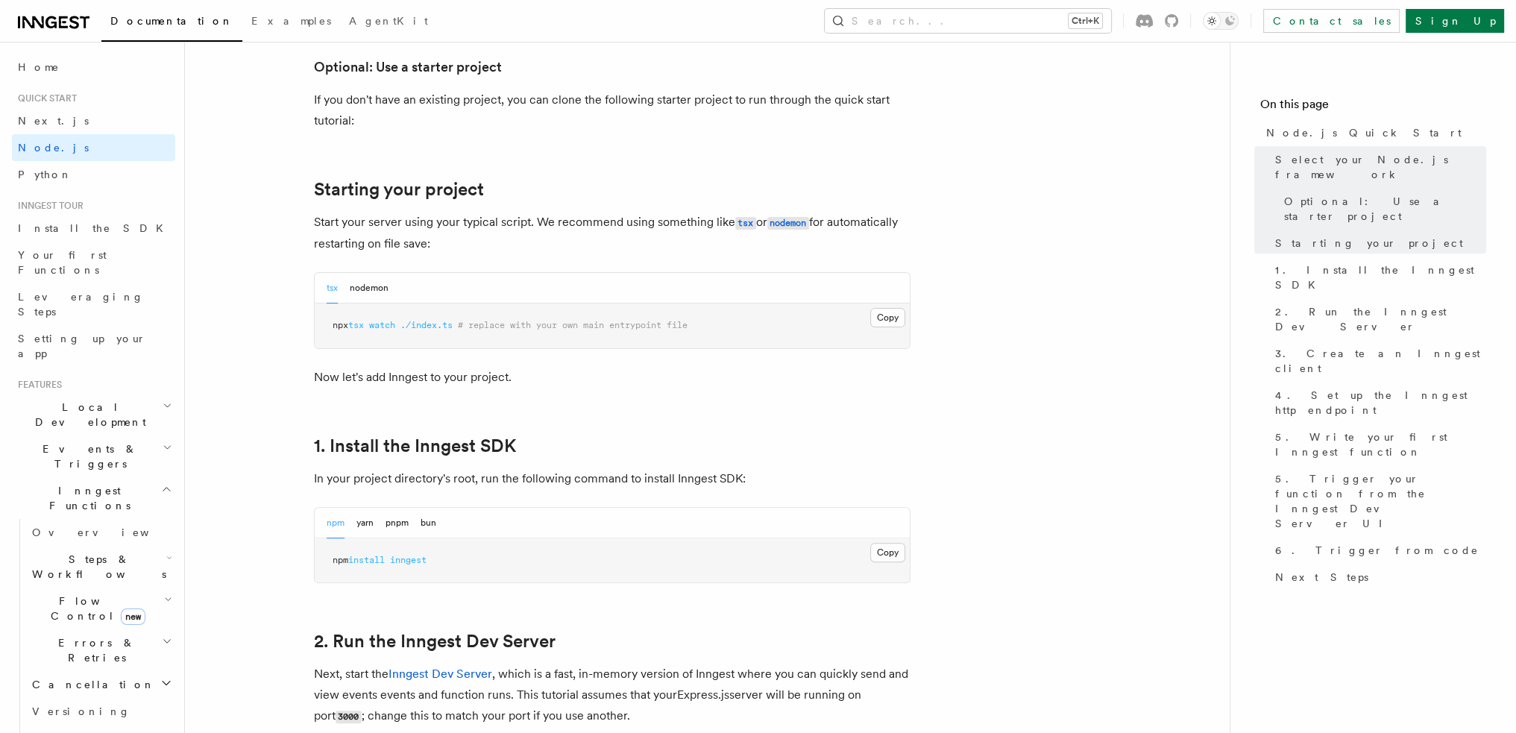
scroll to position [597, 0]
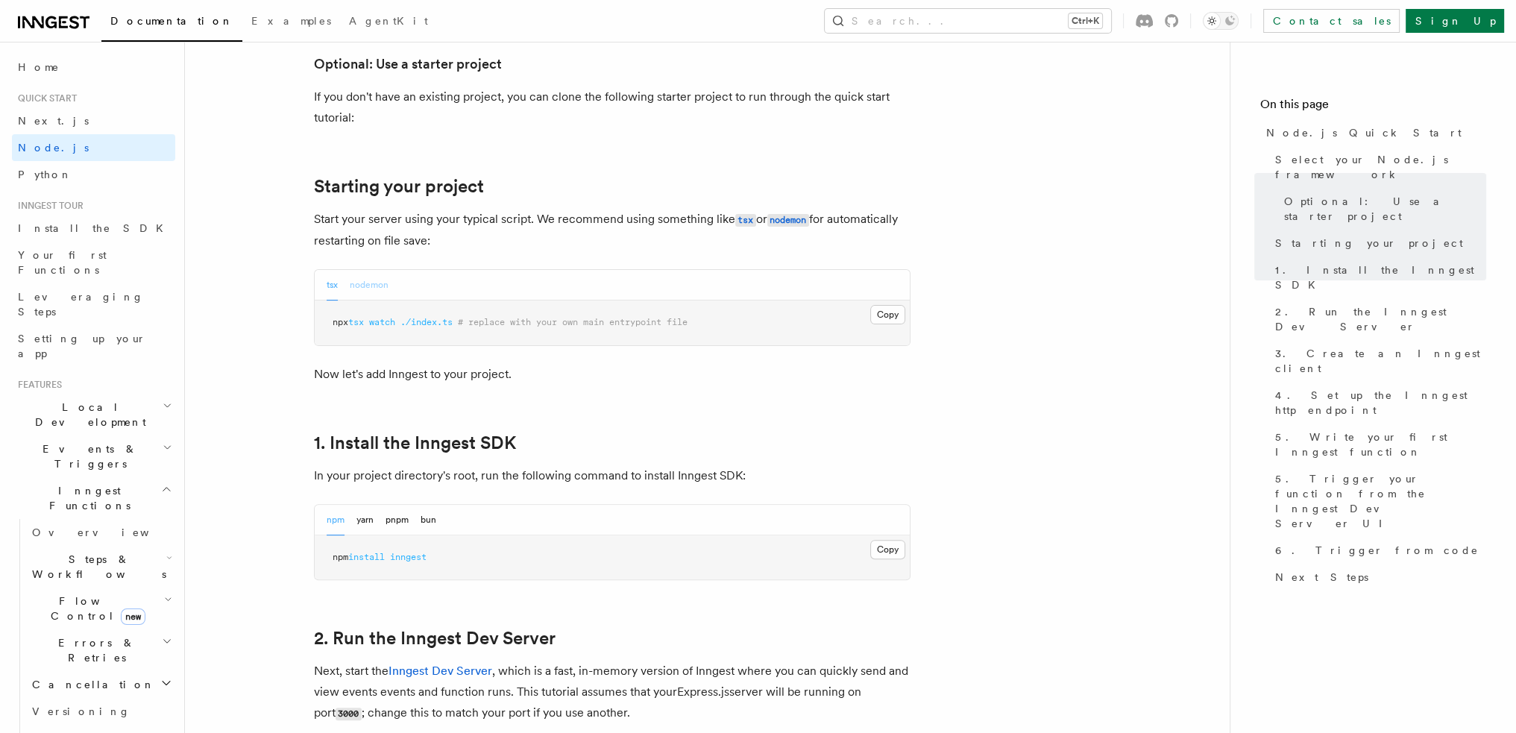
click at [369, 280] on button "nodemon" at bounding box center [369, 285] width 39 height 31
click at [325, 286] on div "tsx nodemon" at bounding box center [612, 285] width 595 height 31
click at [331, 283] on button "tsx" at bounding box center [332, 285] width 11 height 31
click at [373, 293] on button "nodemon" at bounding box center [369, 285] width 39 height 31
click at [334, 297] on button "tsx" at bounding box center [332, 285] width 11 height 31
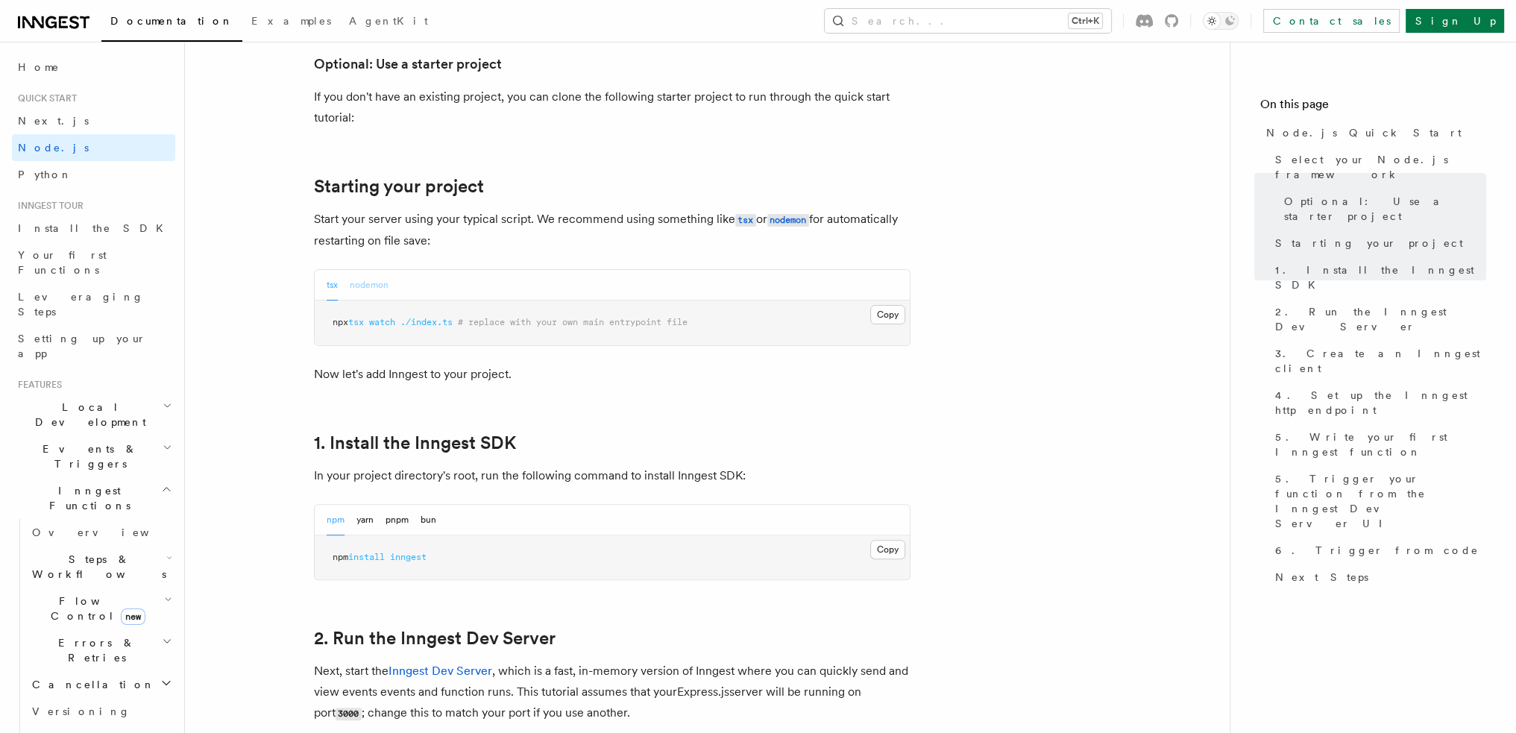
click at [365, 291] on button "nodemon" at bounding box center [369, 285] width 39 height 31
click at [320, 289] on div "tsx nodemon" at bounding box center [612, 285] width 595 height 31
click at [329, 288] on button "tsx" at bounding box center [332, 285] width 11 height 31
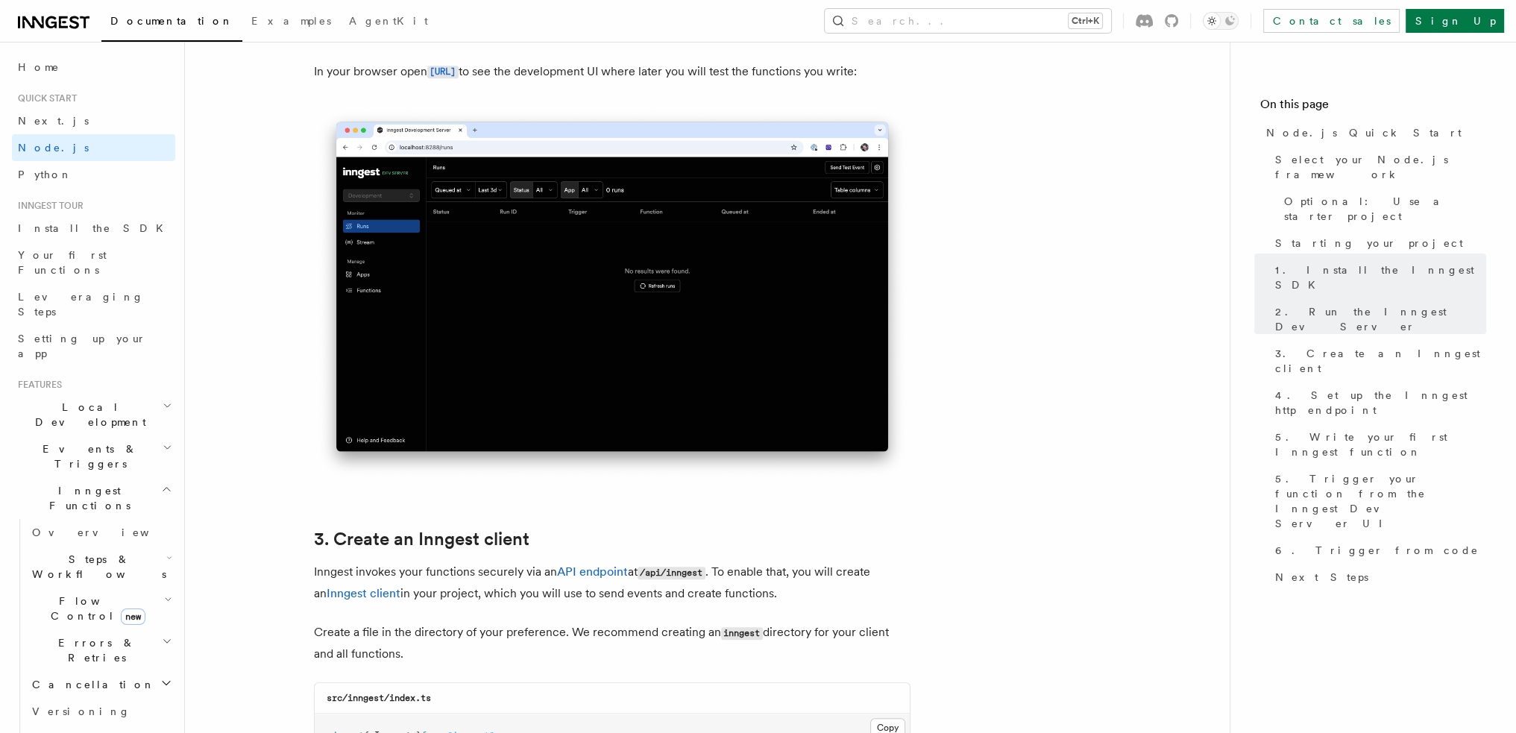
scroll to position [1417, 0]
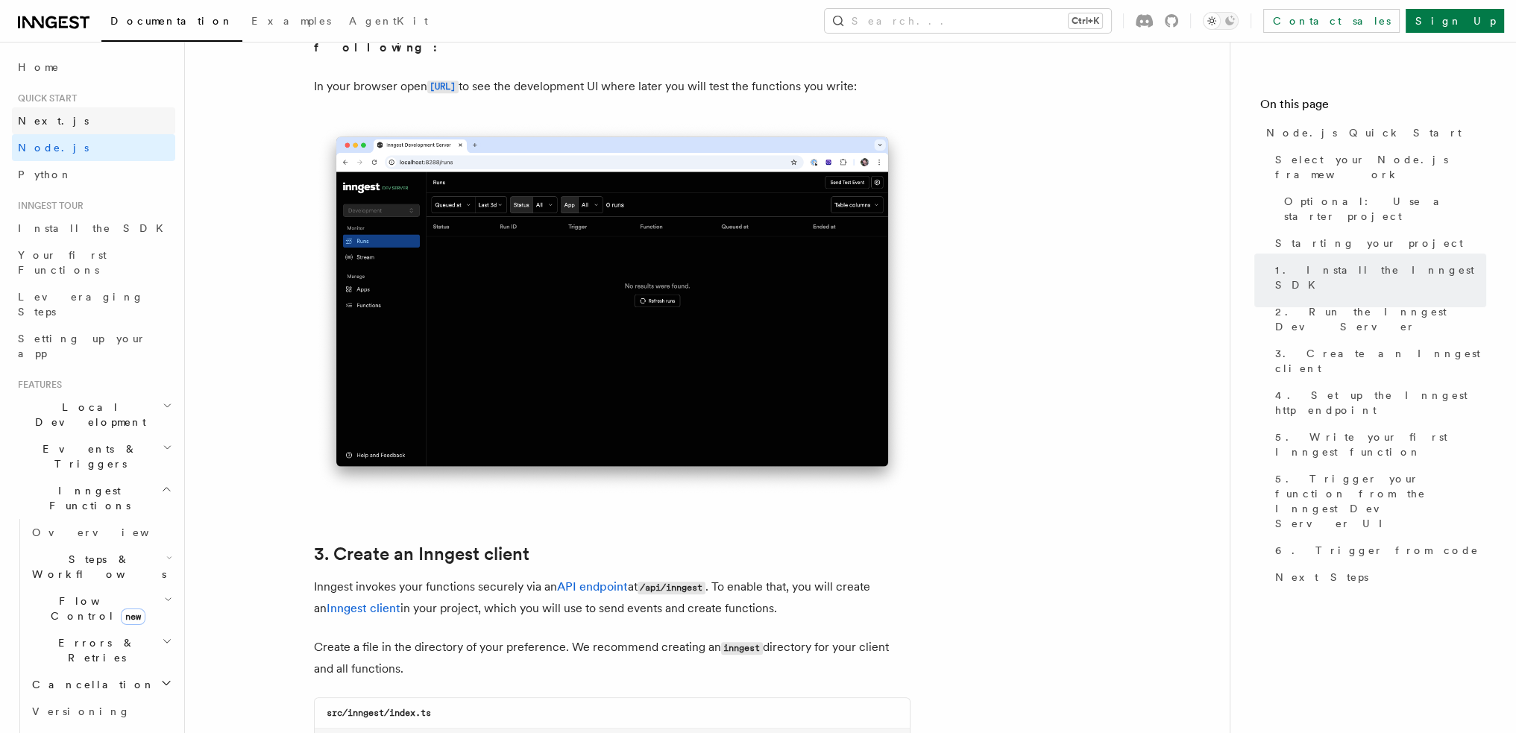
click at [81, 119] on link "Next.js" at bounding box center [93, 120] width 163 height 27
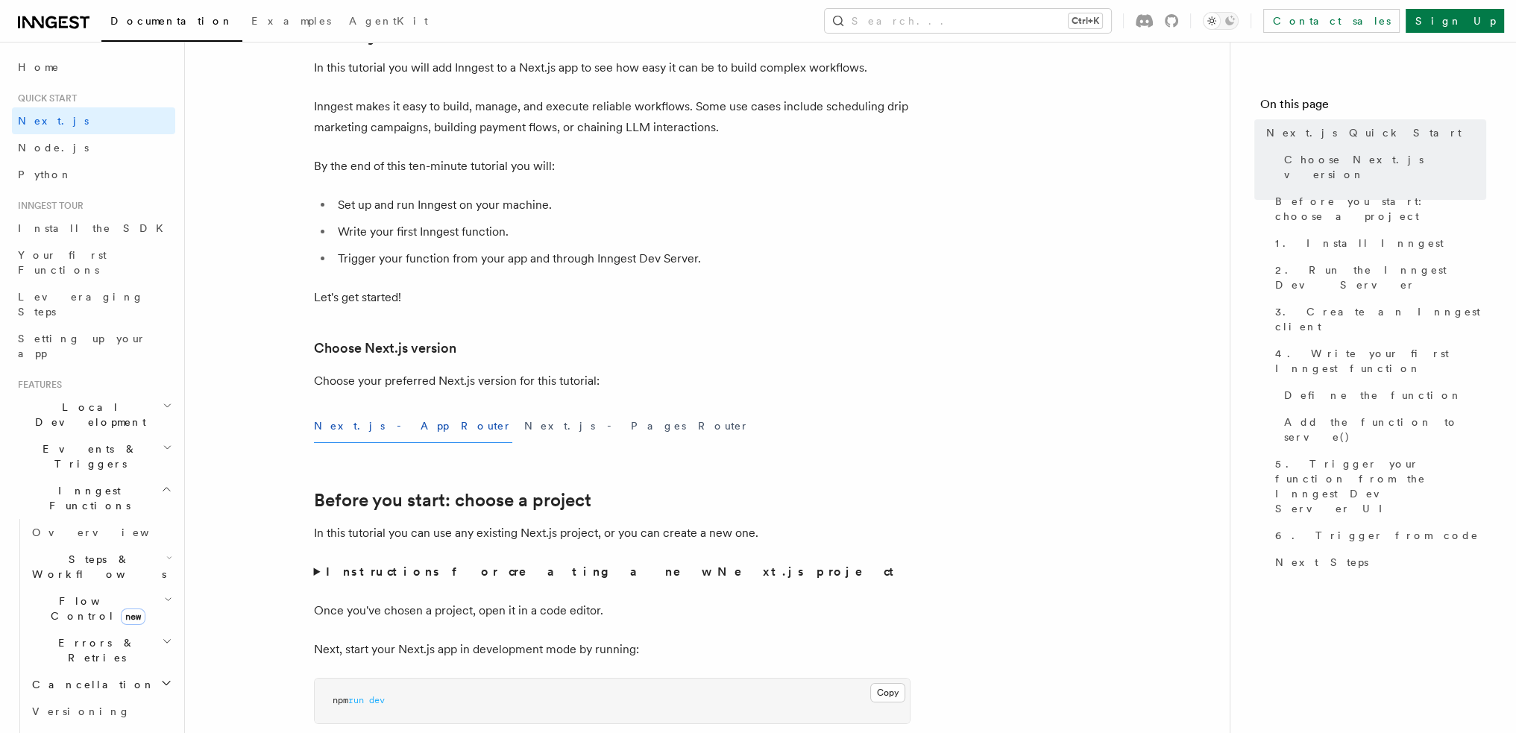
scroll to position [373, 0]
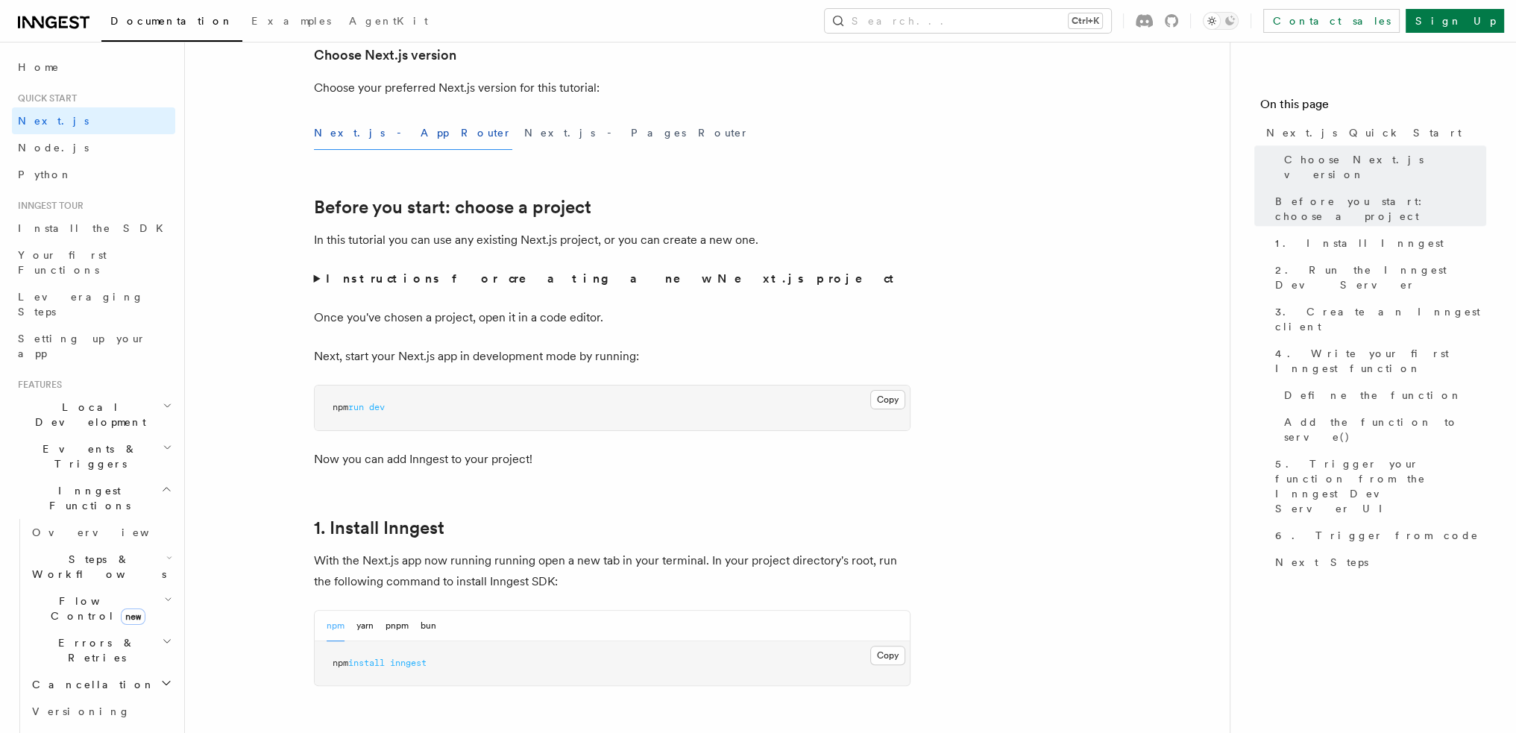
click at [364, 426] on pre "npm run dev" at bounding box center [612, 408] width 595 height 45
click at [361, 411] on span "run" at bounding box center [356, 407] width 16 height 10
click at [359, 662] on span "install" at bounding box center [366, 663] width 37 height 10
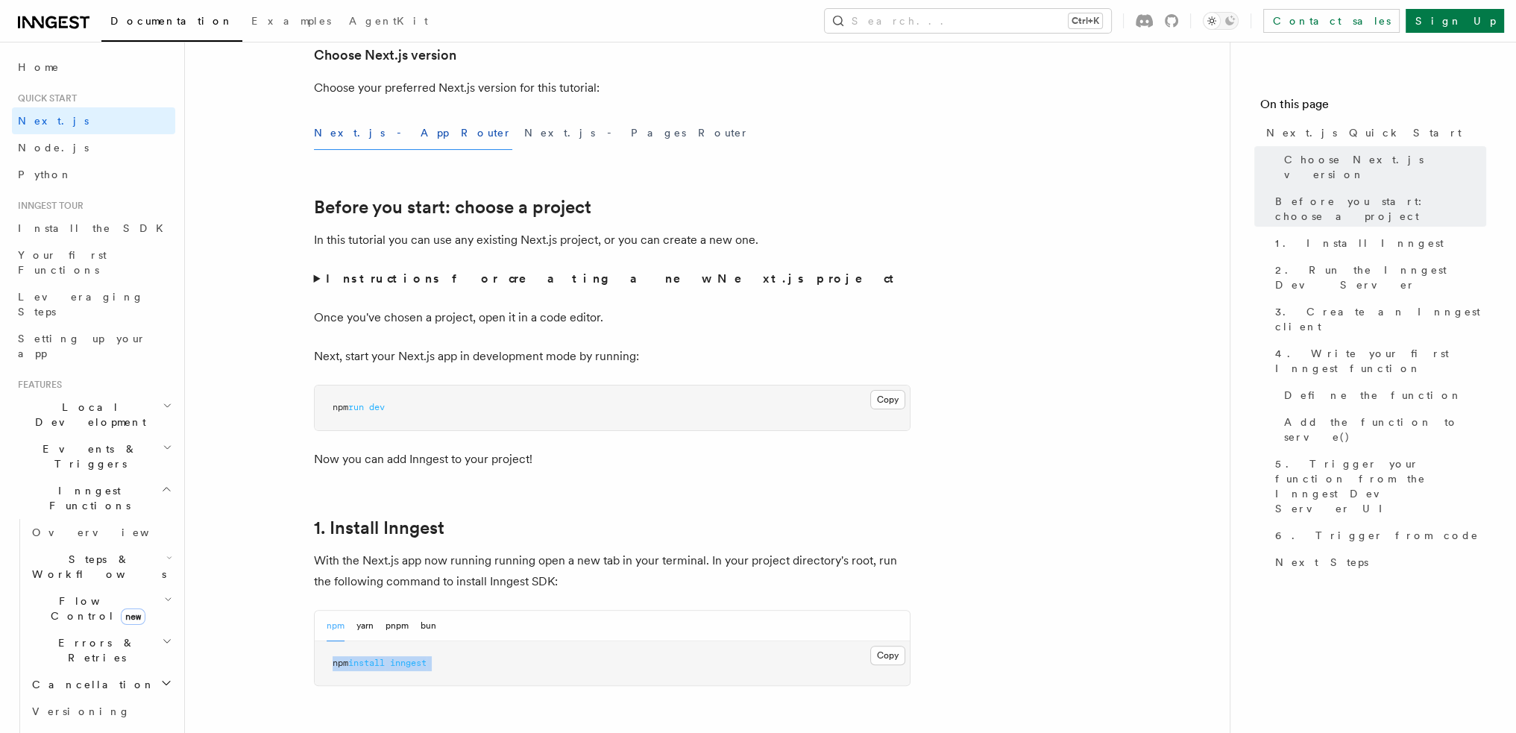
copy div "npm install inngest"
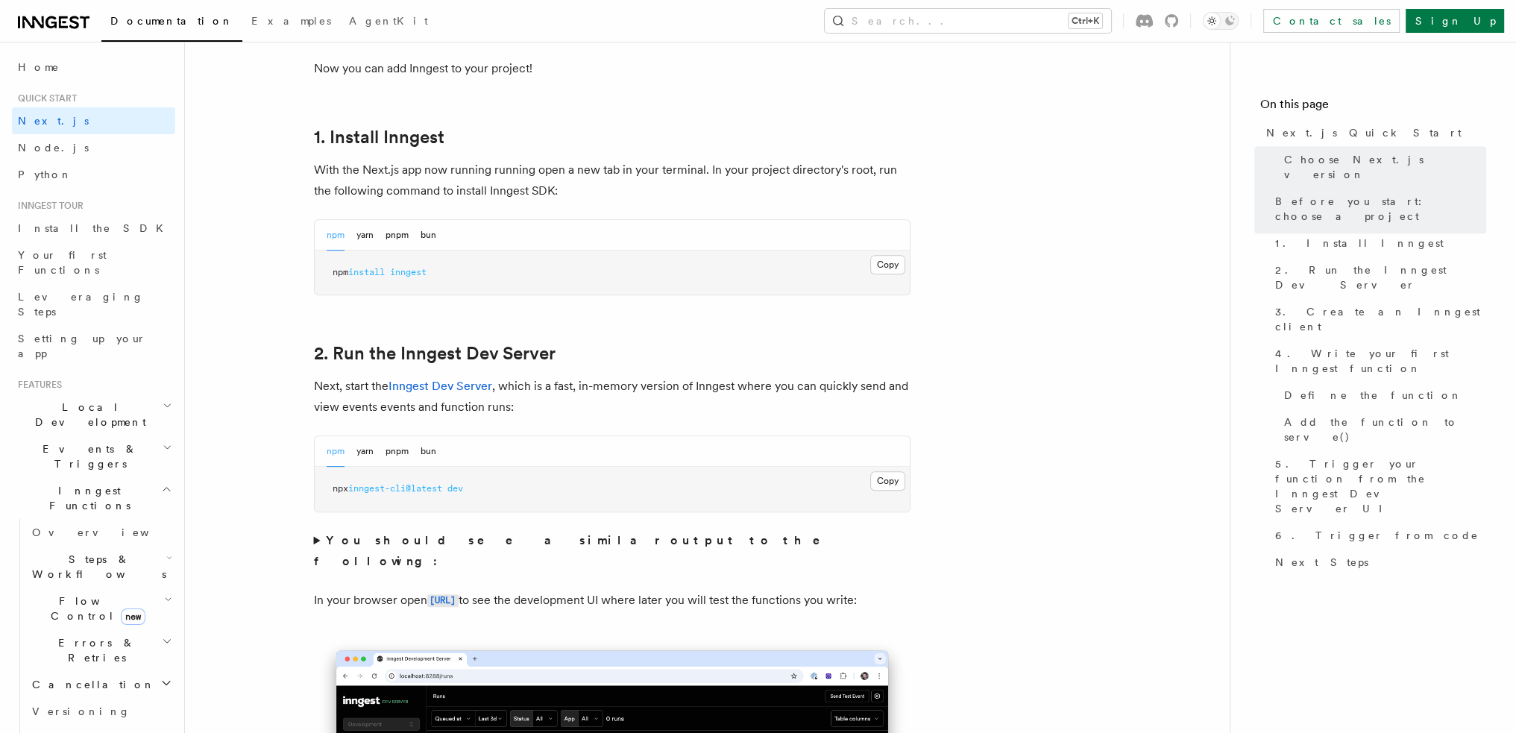
scroll to position [820, 0]
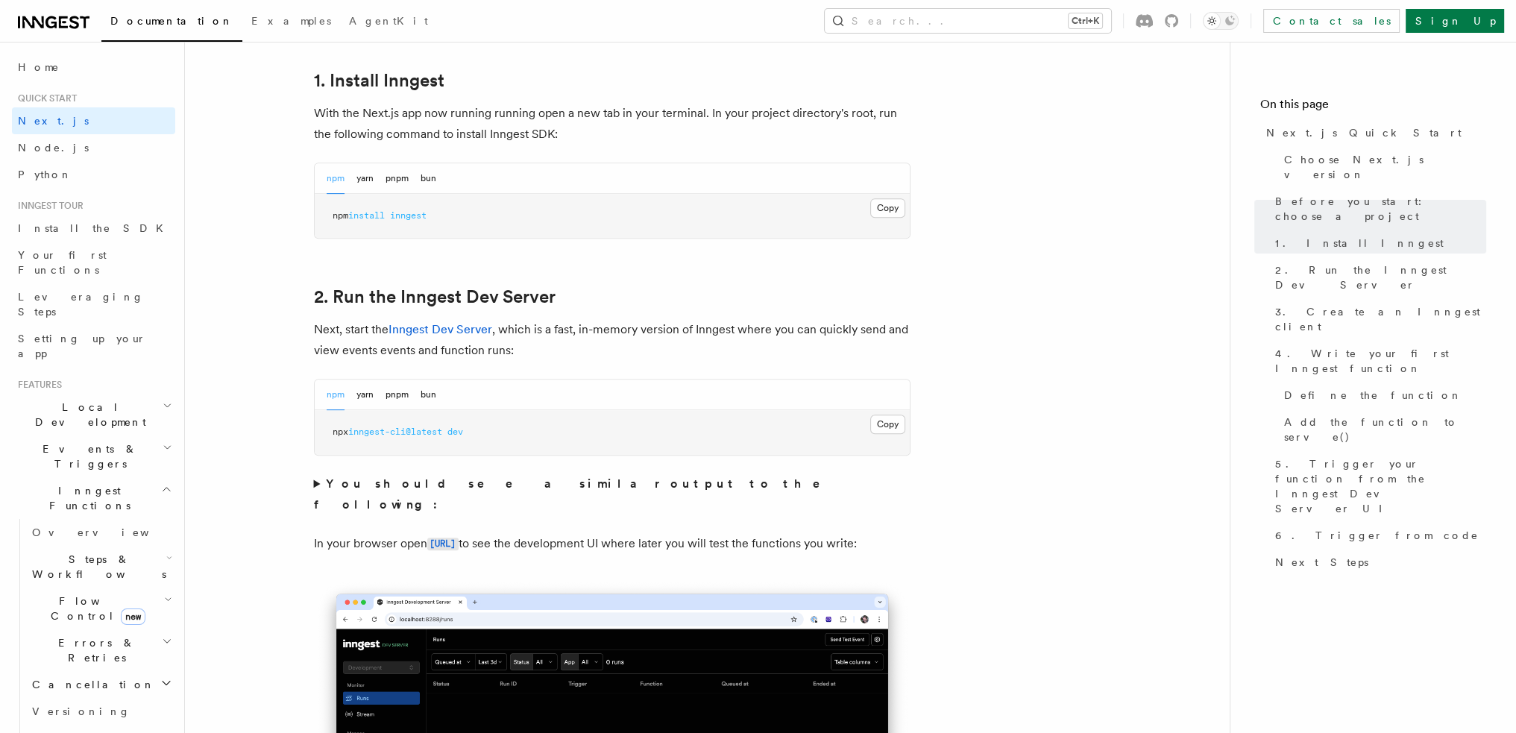
click at [352, 425] on pre "npx inngest-cli@latest dev" at bounding box center [612, 432] width 595 height 45
copy div "npx inngest-cli@latest dev"
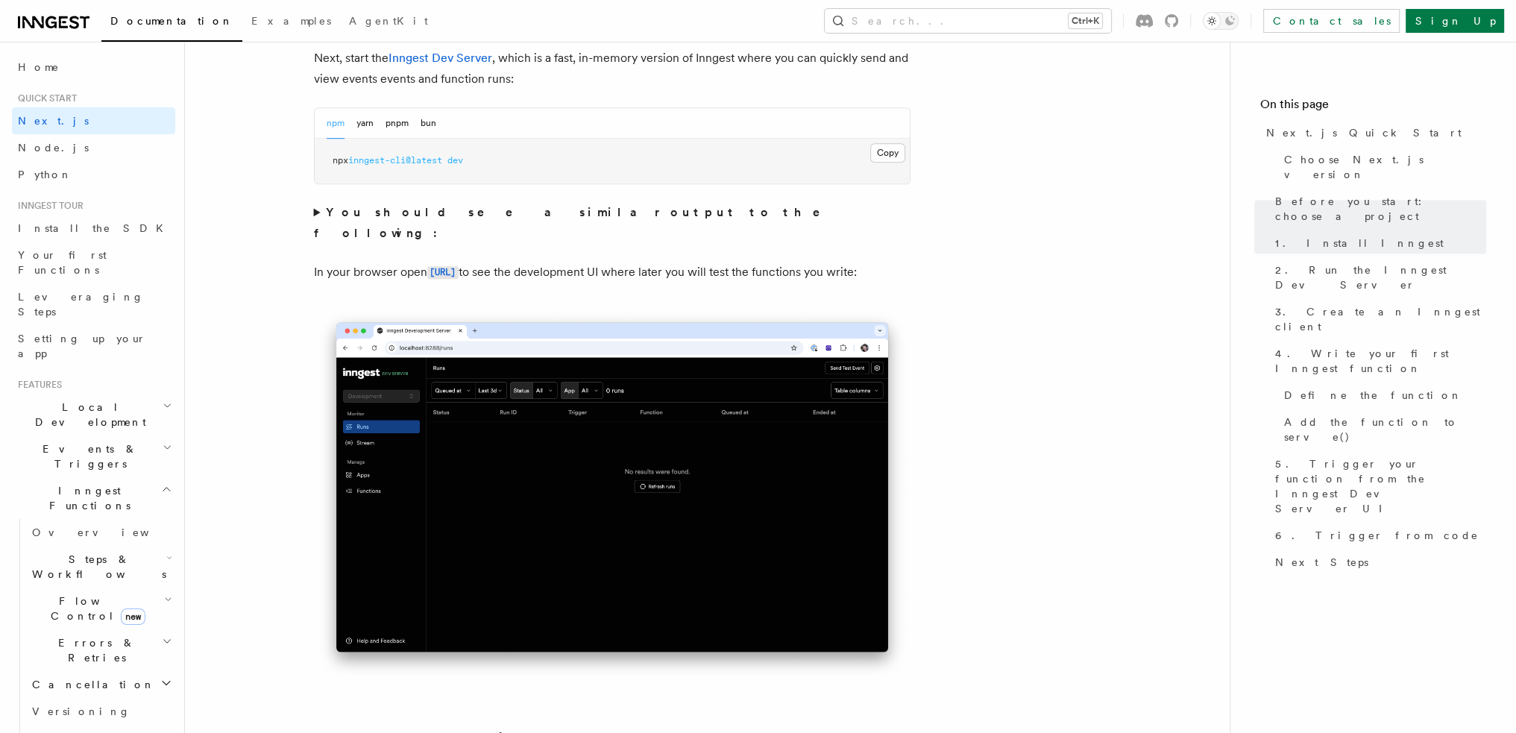
scroll to position [1119, 0]
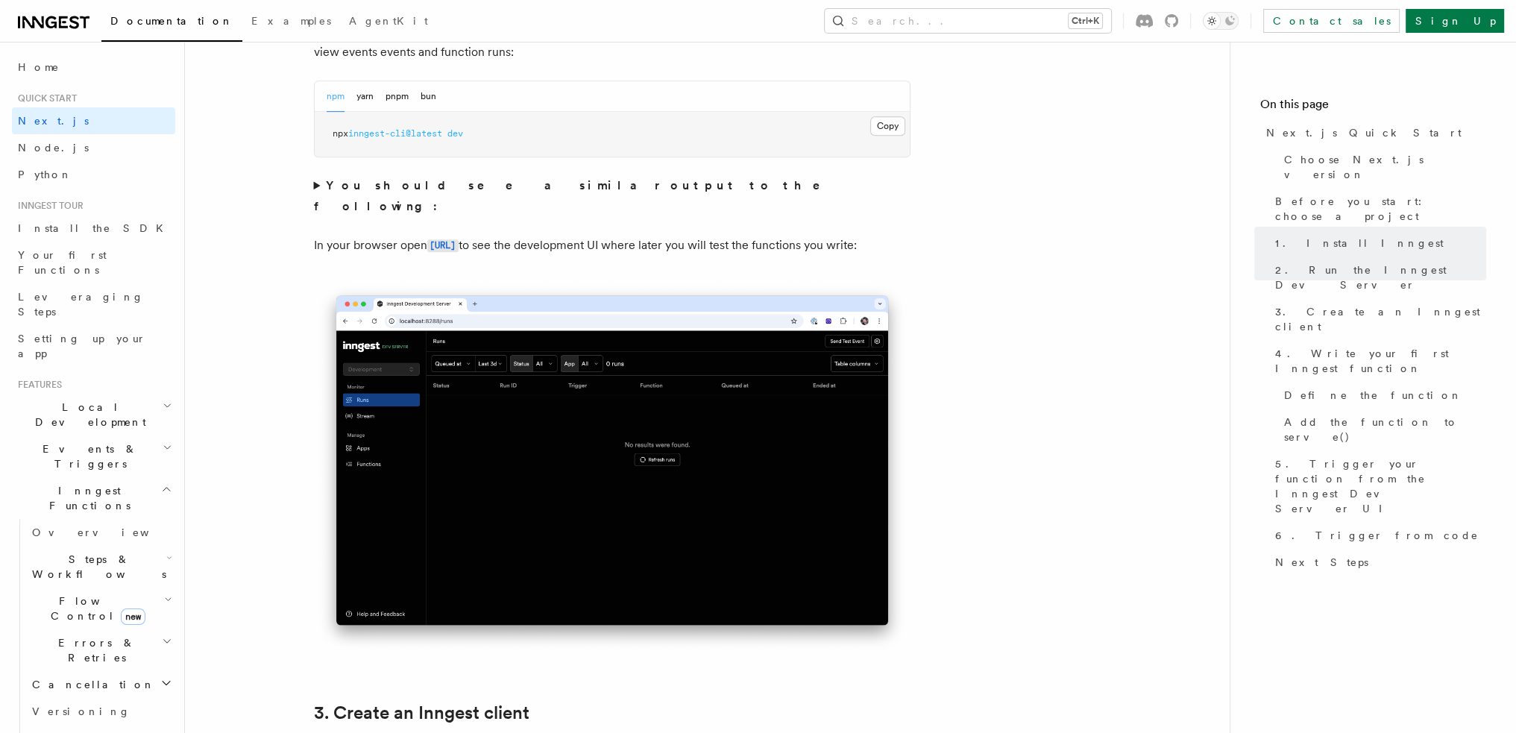
click at [459, 239] on code "[URL]" at bounding box center [442, 245] width 31 height 13
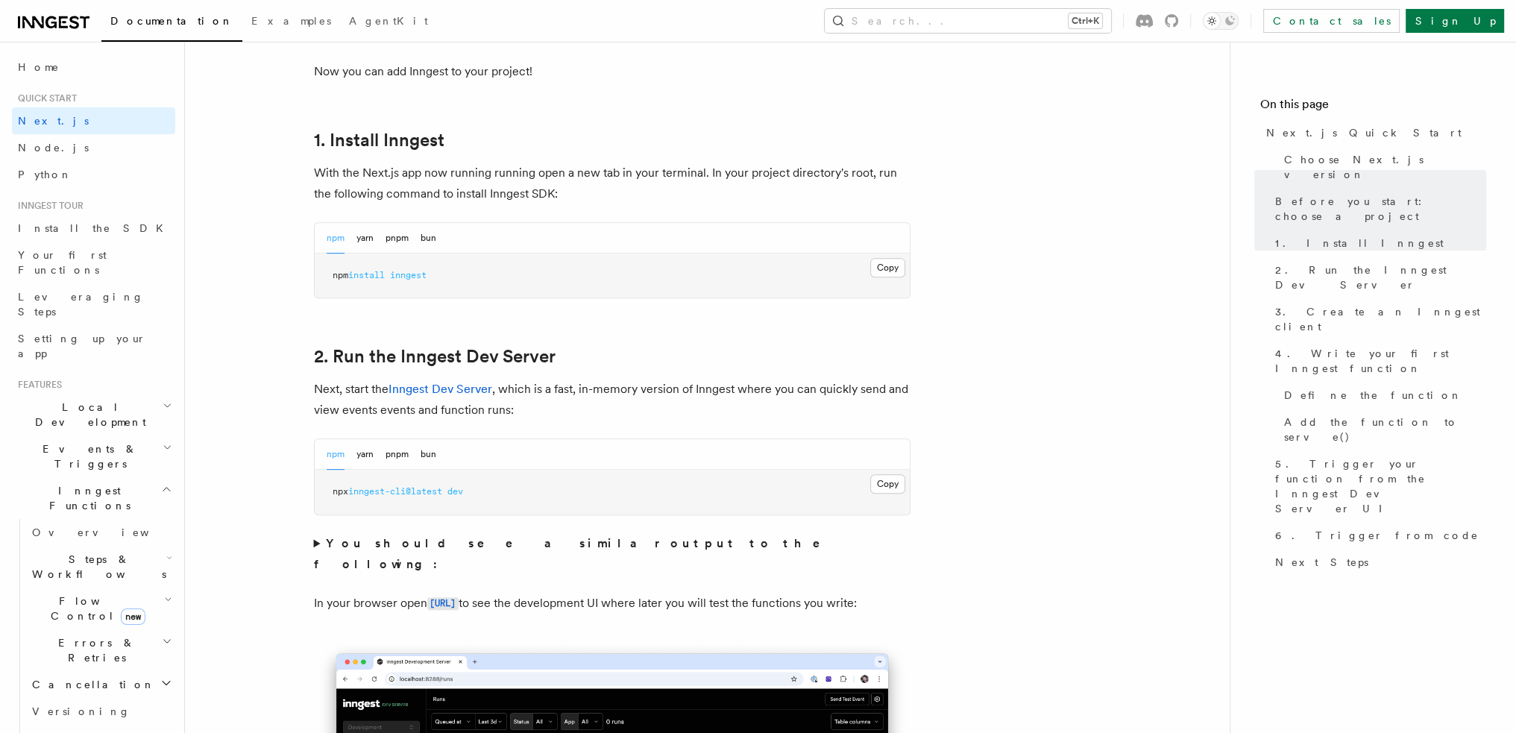
scroll to position [1044, 0]
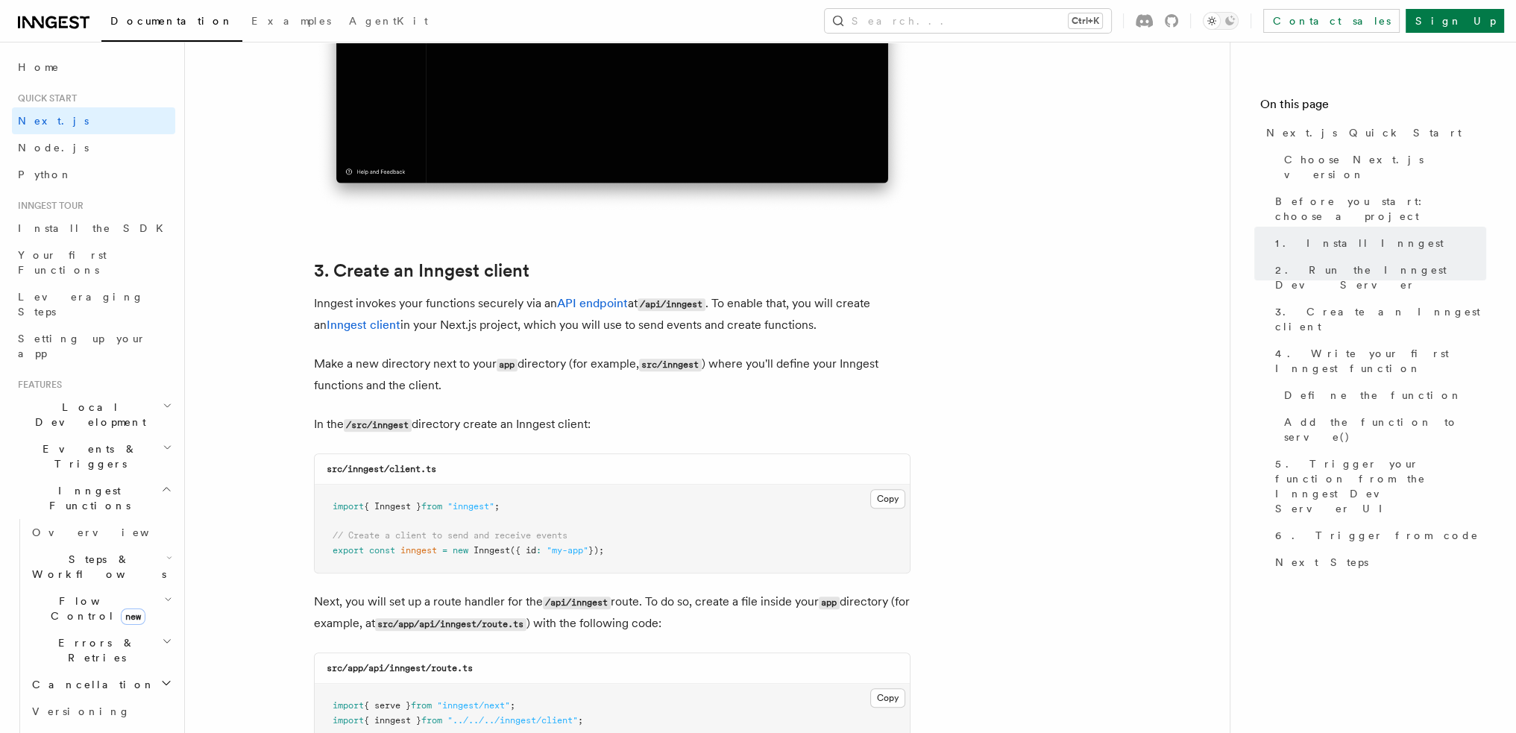
scroll to position [1566, 0]
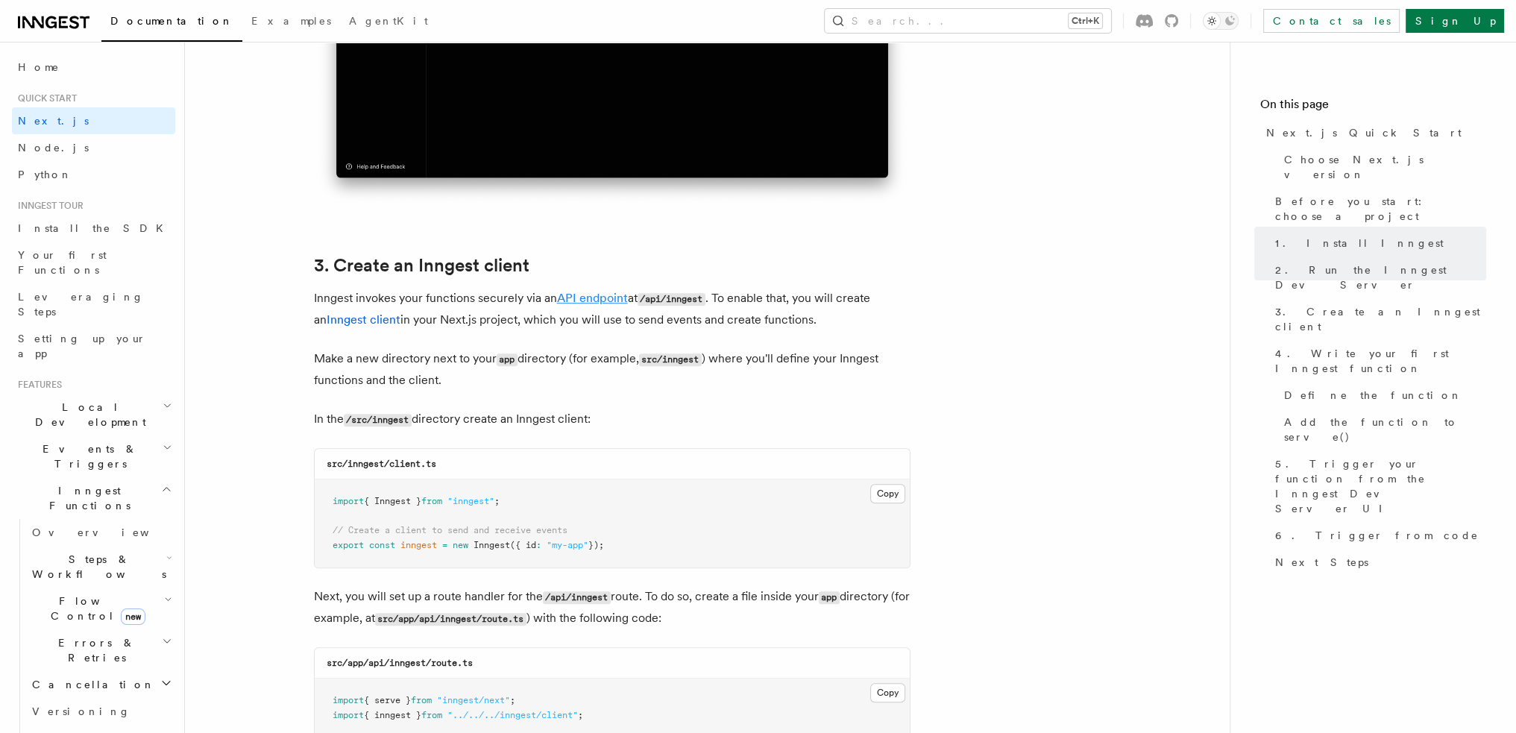
click at [587, 292] on link "API endpoint" at bounding box center [592, 298] width 71 height 14
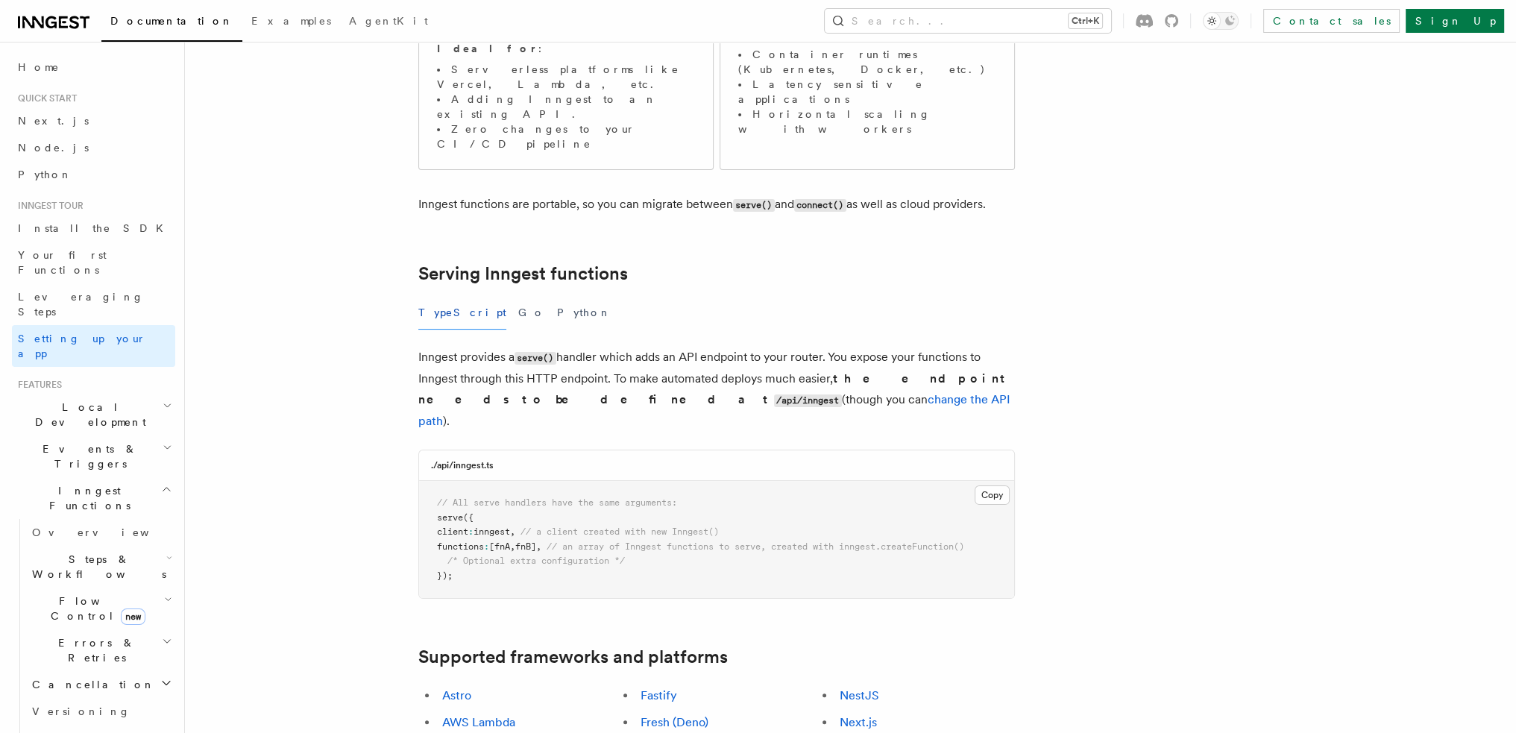
scroll to position [373, 0]
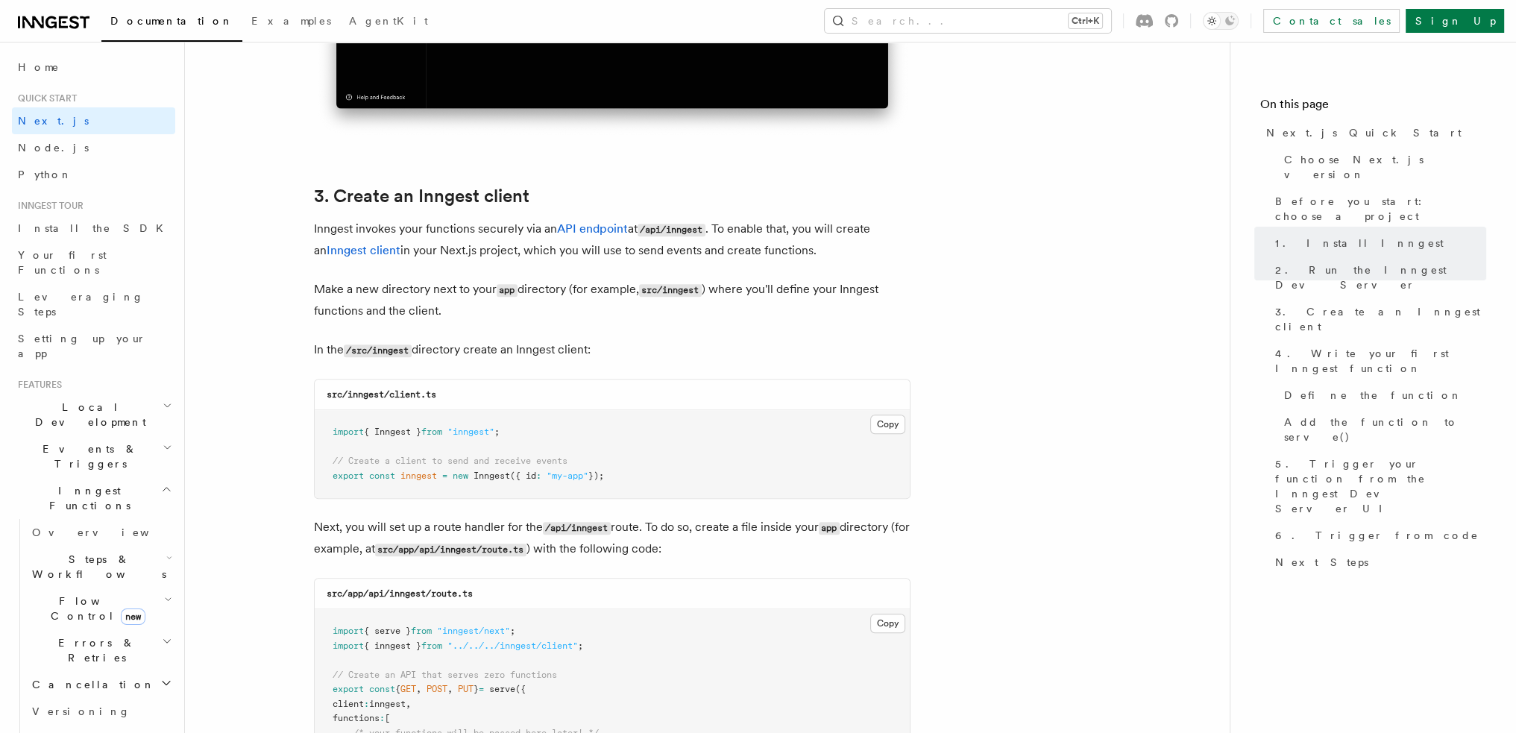
scroll to position [1641, 0]
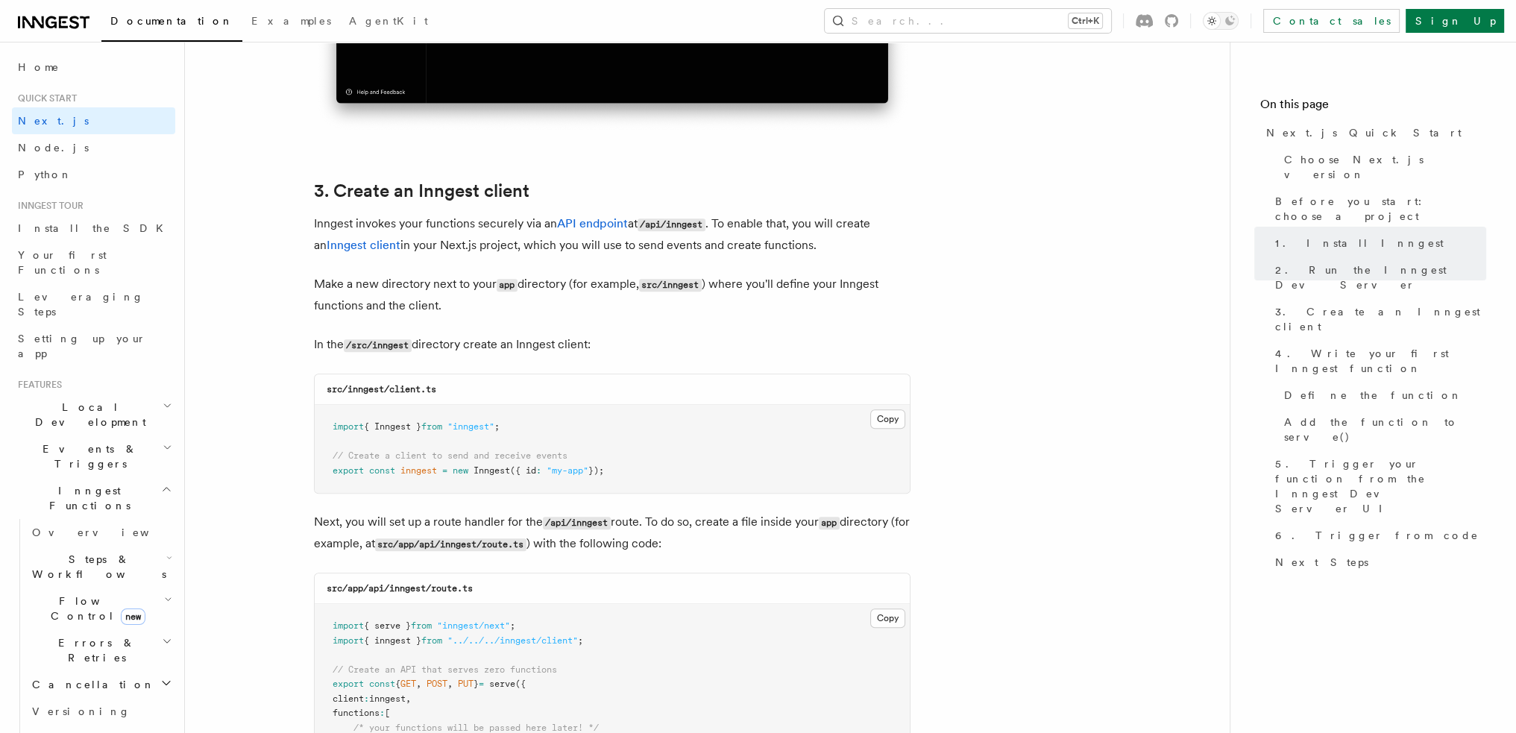
click at [889, 421] on button "Copy Copied" at bounding box center [887, 418] width 35 height 19
drag, startPoint x: 347, startPoint y: 391, endPoint x: 439, endPoint y: 393, distance: 91.8
click at [439, 393] on div "src/inngest/client.ts" at bounding box center [612, 389] width 595 height 31
copy code "inngest/client.ts"
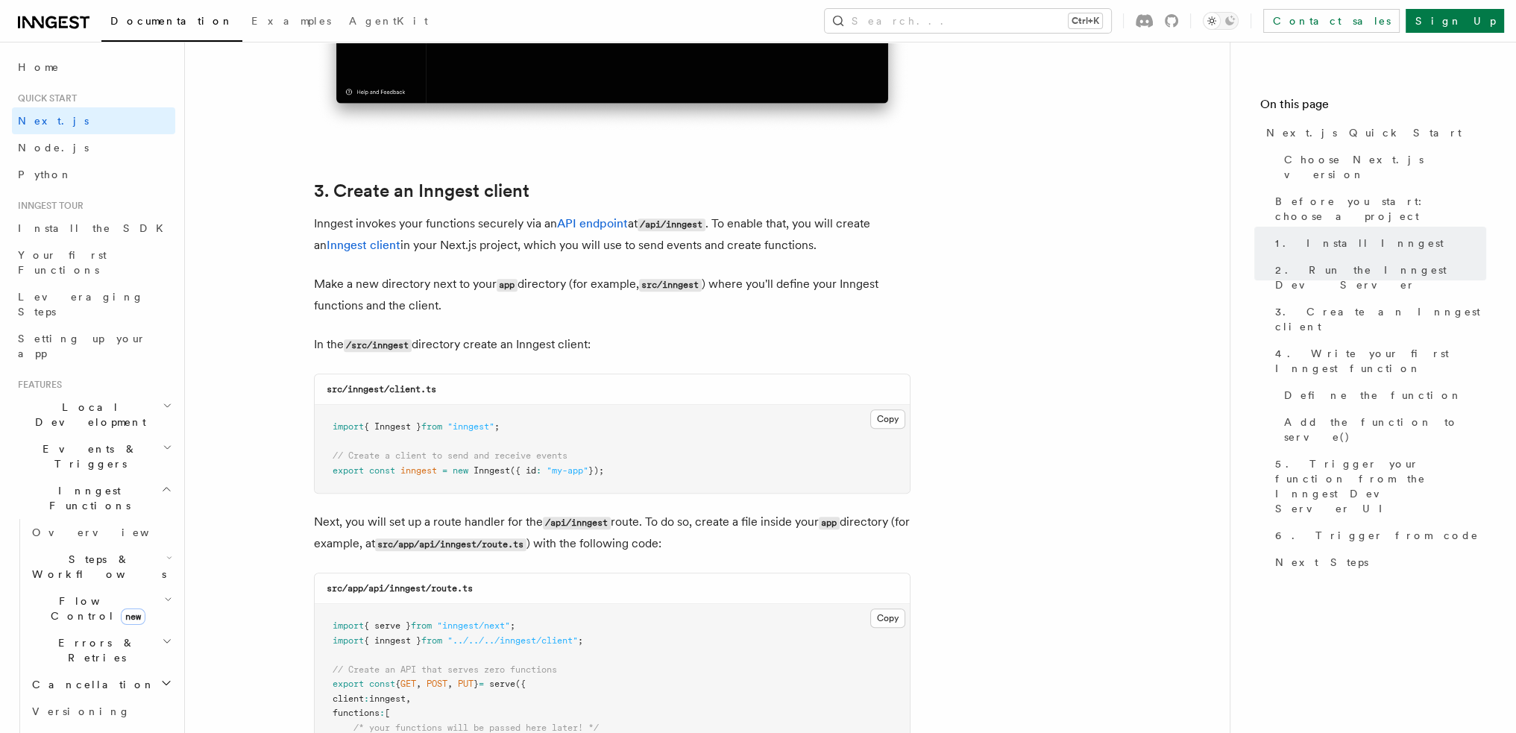
click at [406, 426] on span "{ Inngest }" at bounding box center [392, 426] width 57 height 10
click at [871, 423] on button "Copy Copied" at bounding box center [887, 418] width 35 height 19
drag, startPoint x: 271, startPoint y: 80, endPoint x: 282, endPoint y: 78, distance: 10.7
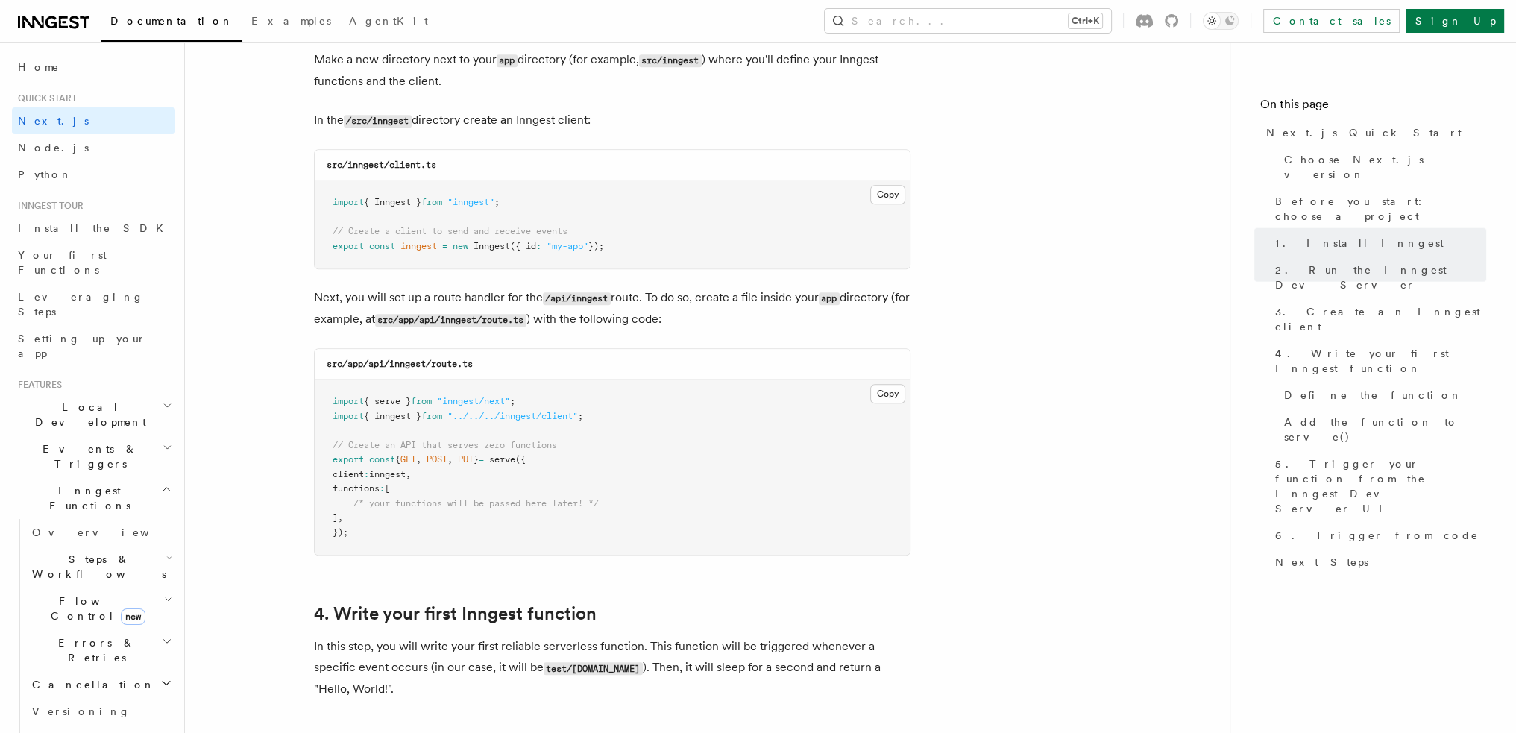
scroll to position [1939, 0]
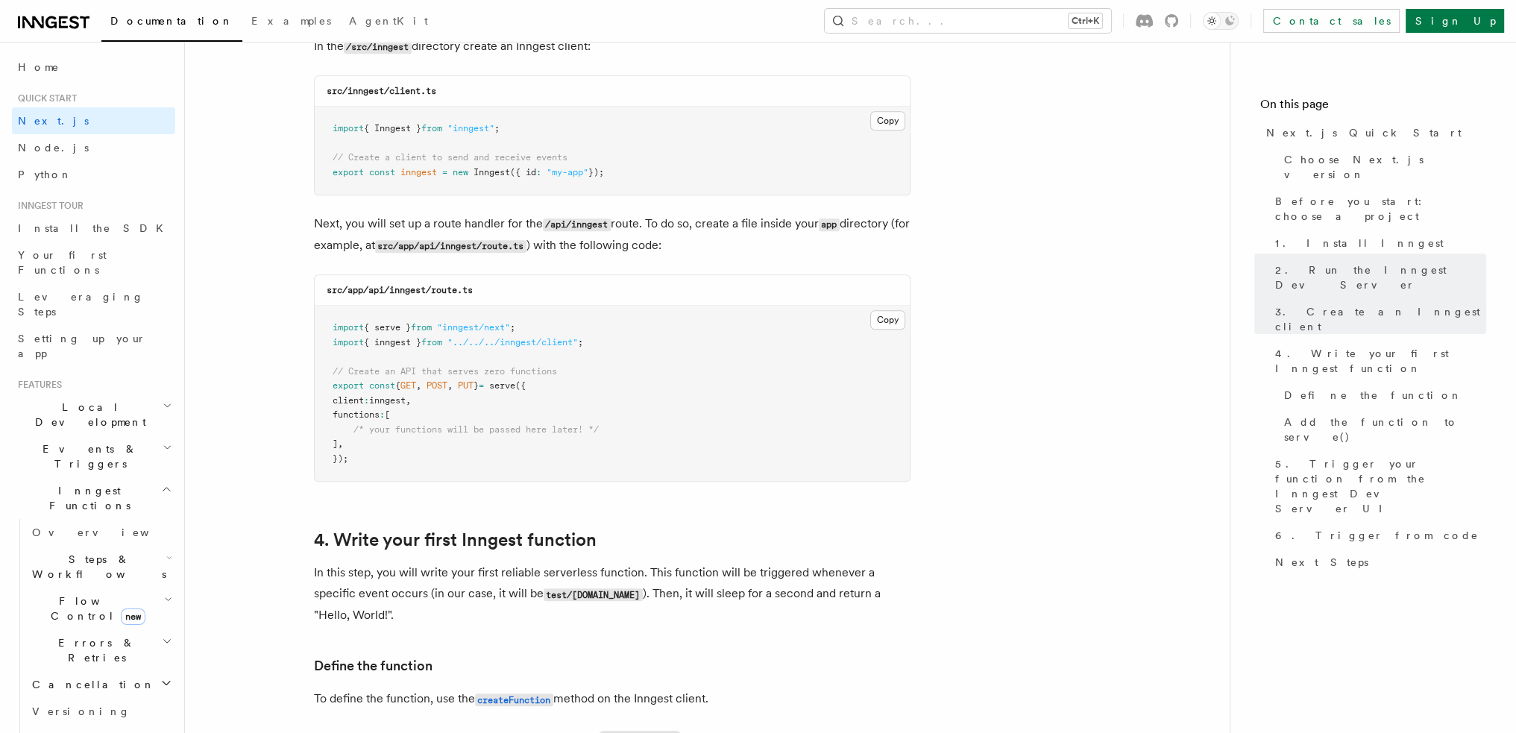
click at [372, 291] on code "src/app/api/inngest/route.ts" at bounding box center [400, 290] width 146 height 10
drag, startPoint x: 372, startPoint y: 291, endPoint x: 495, endPoint y: 289, distance: 123.1
click at [495, 289] on div "src/app/api/inngest/route.ts" at bounding box center [612, 290] width 595 height 31
copy code "api/inngest/route.ts"
click at [424, 366] on pre "import { serve } from "inngest/next" ; import { inngest } from "../../../innges…" at bounding box center [612, 393] width 595 height 175
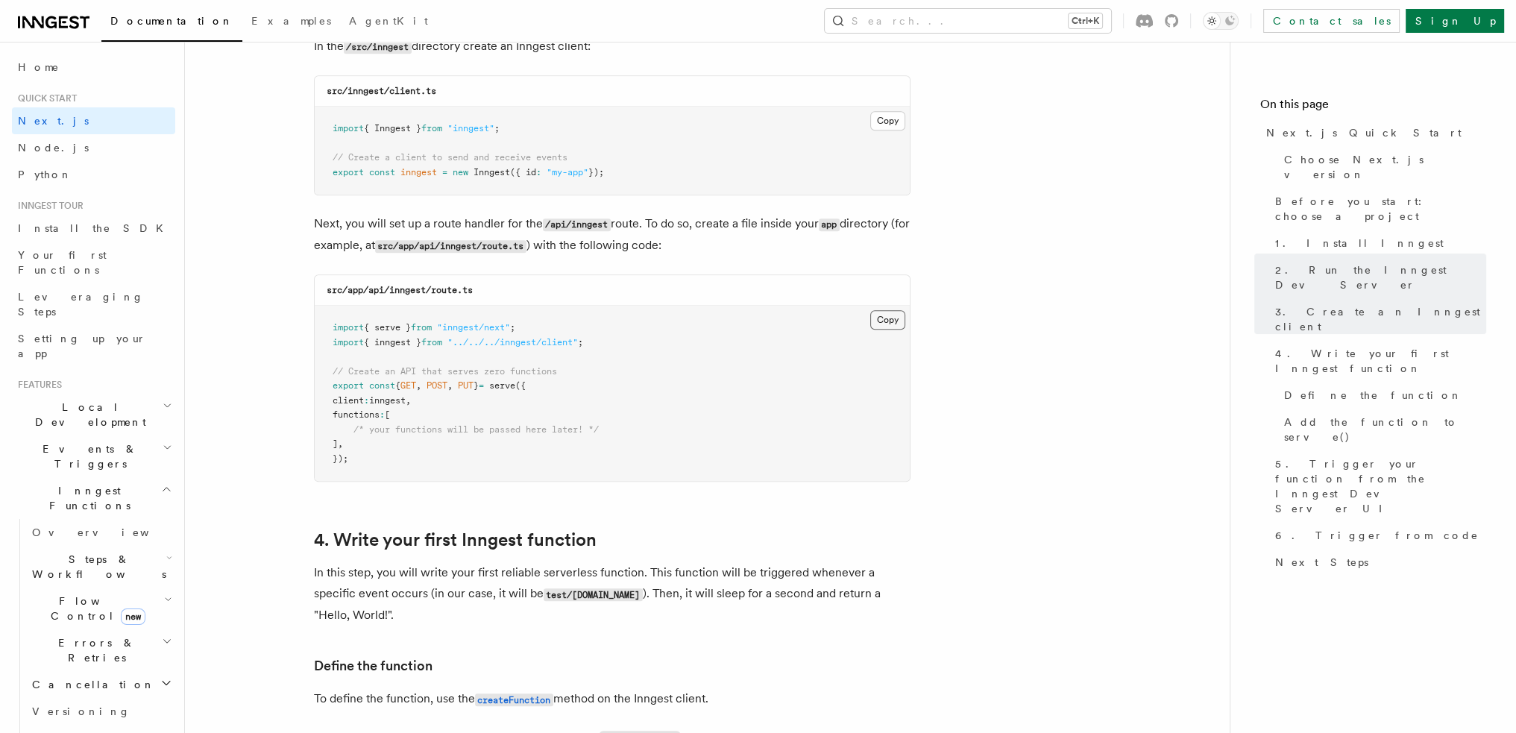
click at [886, 322] on button "Copy Copied" at bounding box center [887, 319] width 35 height 19
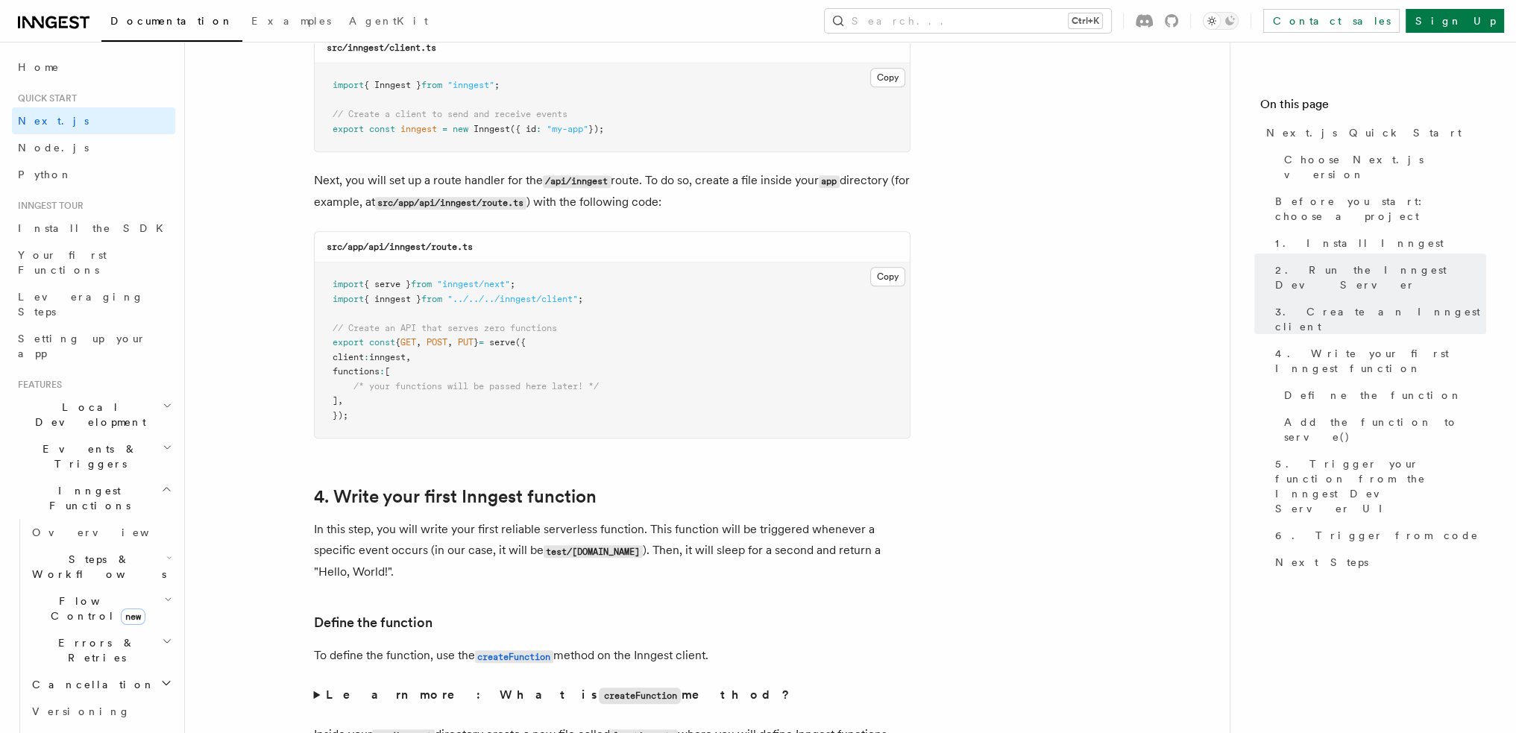
scroll to position [2387, 0]
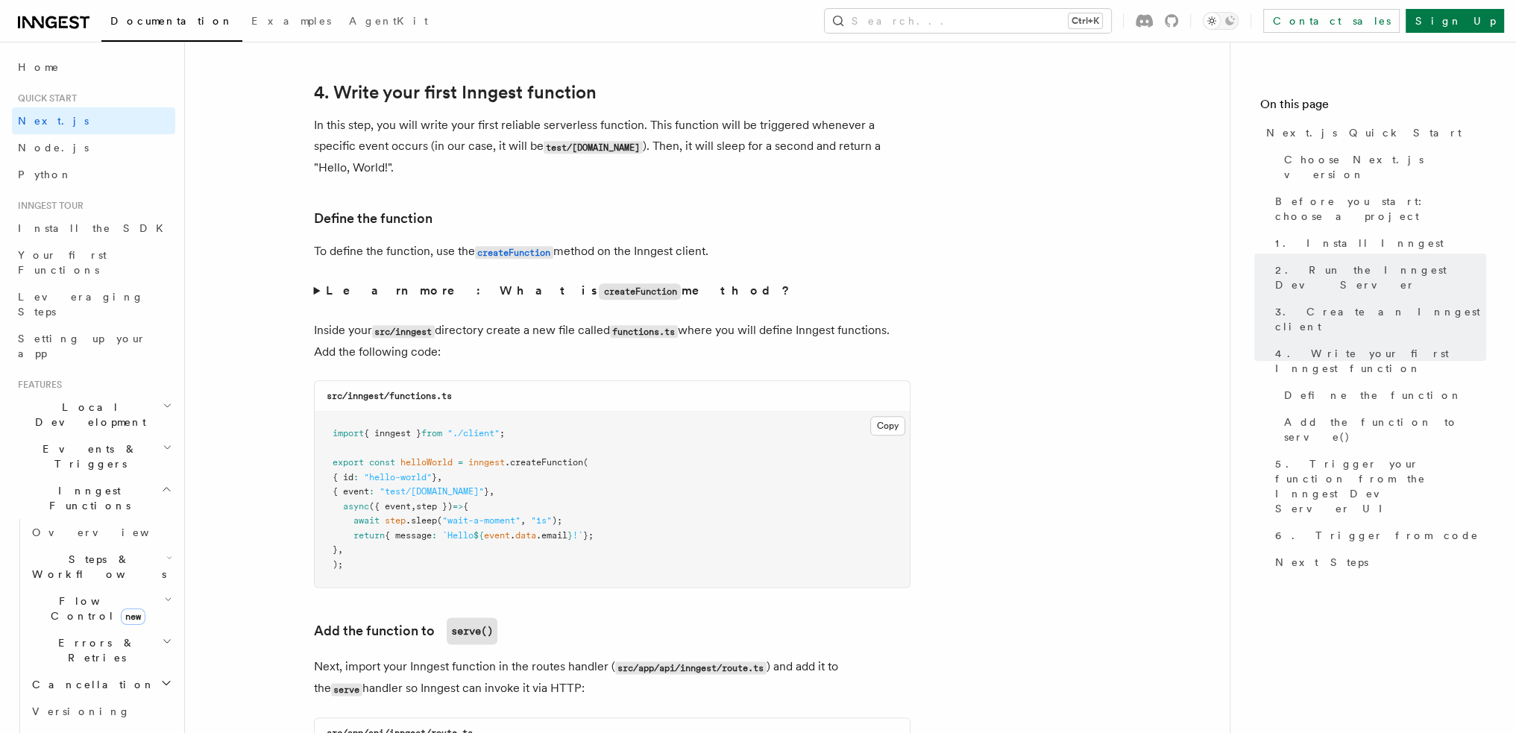
click at [356, 401] on code "src/inngest/functions.ts" at bounding box center [389, 396] width 125 height 10
drag, startPoint x: 356, startPoint y: 404, endPoint x: 450, endPoint y: 401, distance: 94.0
click at [450, 401] on code "src/inngest/functions.ts" at bounding box center [389, 396] width 125 height 10
click at [404, 399] on code "src/inngest/functions.ts" at bounding box center [389, 396] width 125 height 10
drag, startPoint x: 404, startPoint y: 399, endPoint x: 471, endPoint y: 397, distance: 66.4
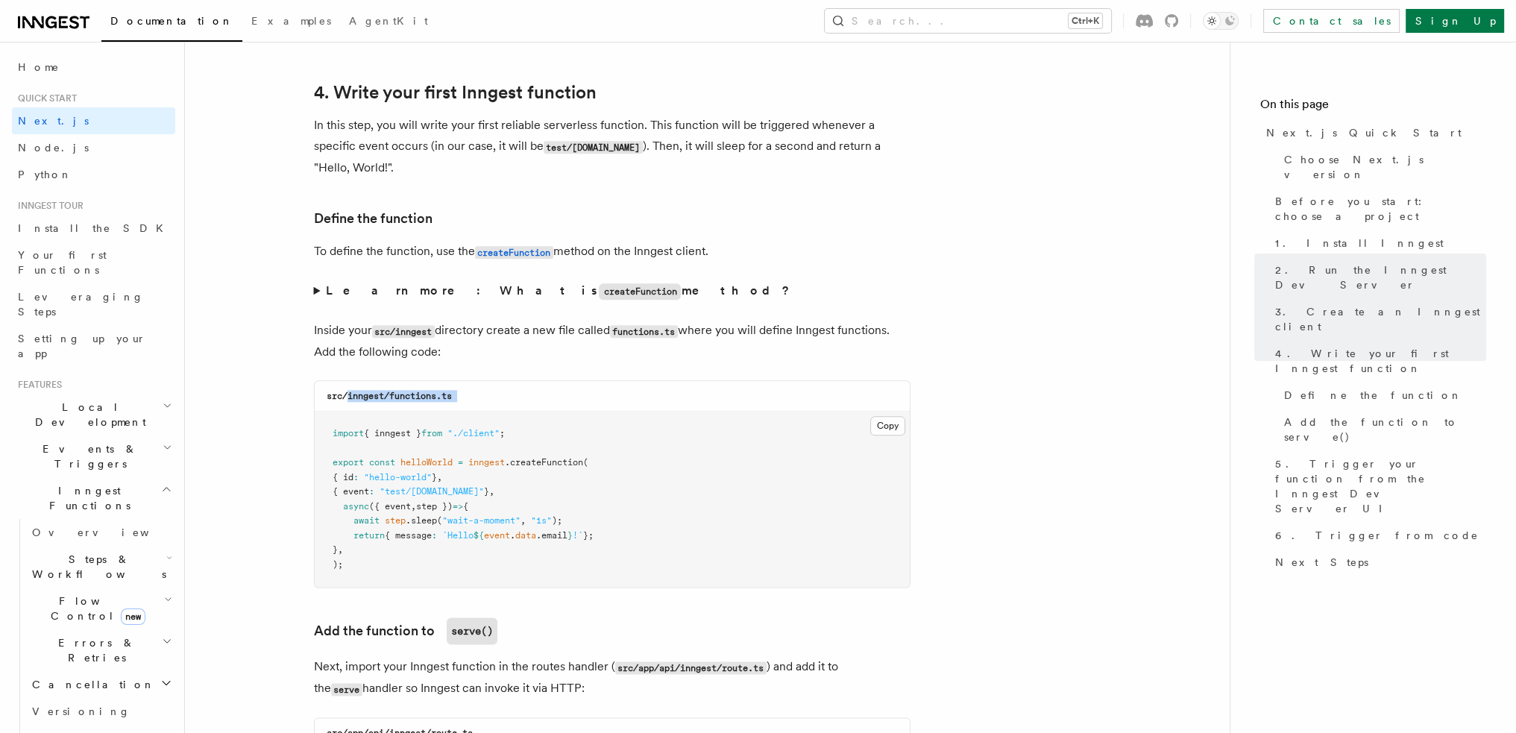
click at [471, 397] on div "src/inngest/functions.ts" at bounding box center [612, 396] width 595 height 31
click at [392, 397] on code "src/inngest/functions.ts" at bounding box center [389, 396] width 125 height 10
drag, startPoint x: 392, startPoint y: 397, endPoint x: 462, endPoint y: 393, distance: 71.0
click at [462, 393] on div "src/inngest/functions.ts" at bounding box center [612, 396] width 595 height 31
click at [353, 422] on pre "import { inngest } from "./client" ; export const helloWorld = inngest .createF…" at bounding box center [612, 499] width 595 height 175
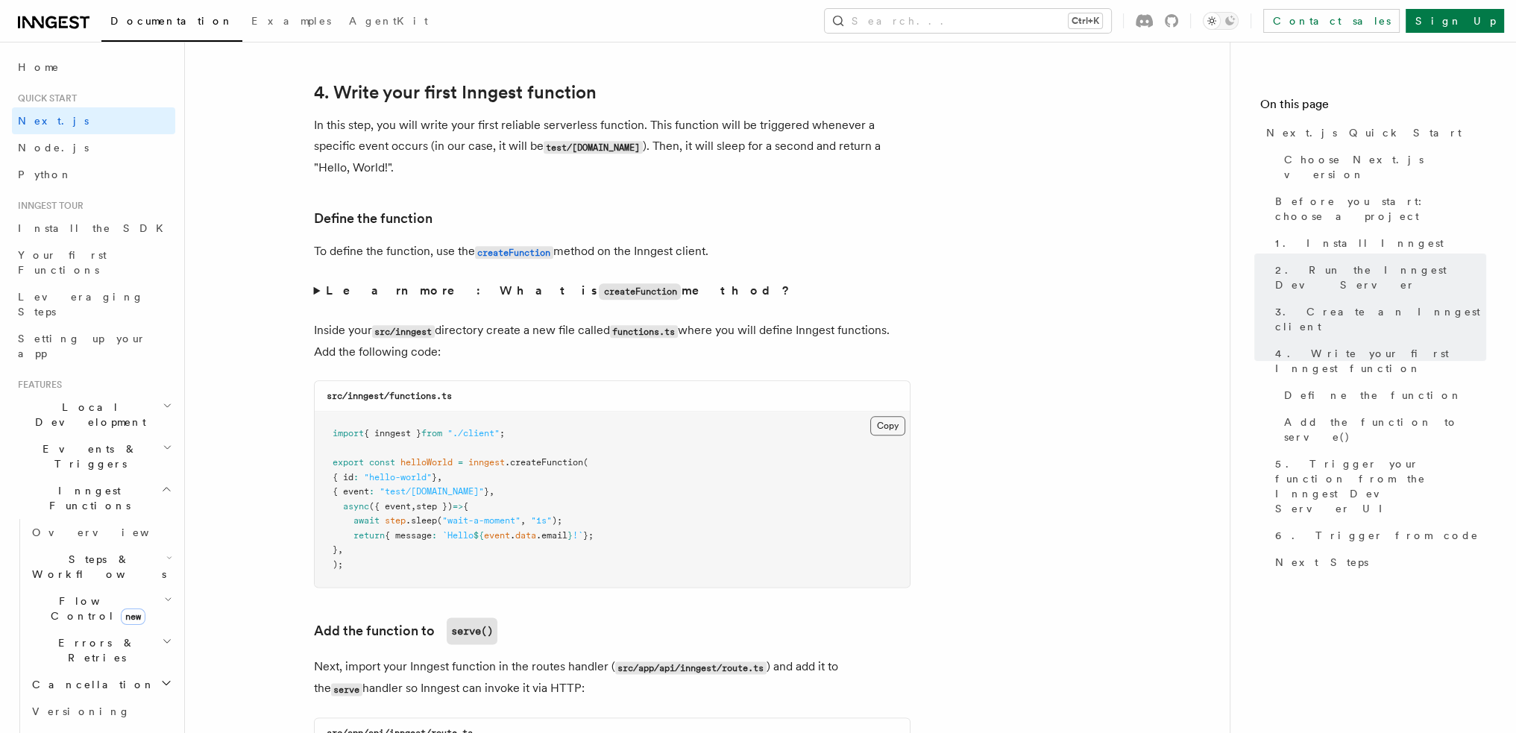
click at [895, 430] on button "Copy Copied" at bounding box center [887, 425] width 35 height 19
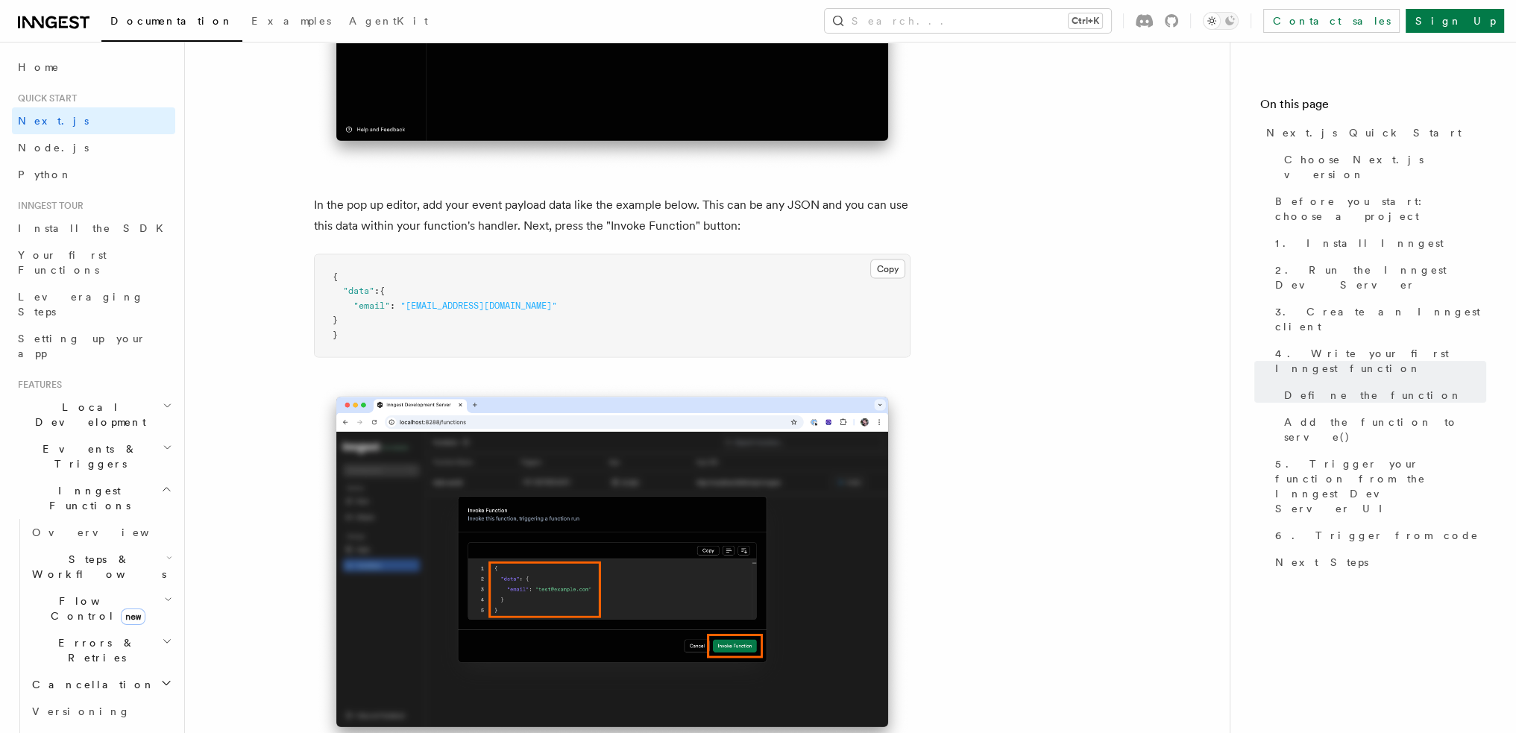
scroll to position [4400, 0]
